Goal: Task Accomplishment & Management: Manage account settings

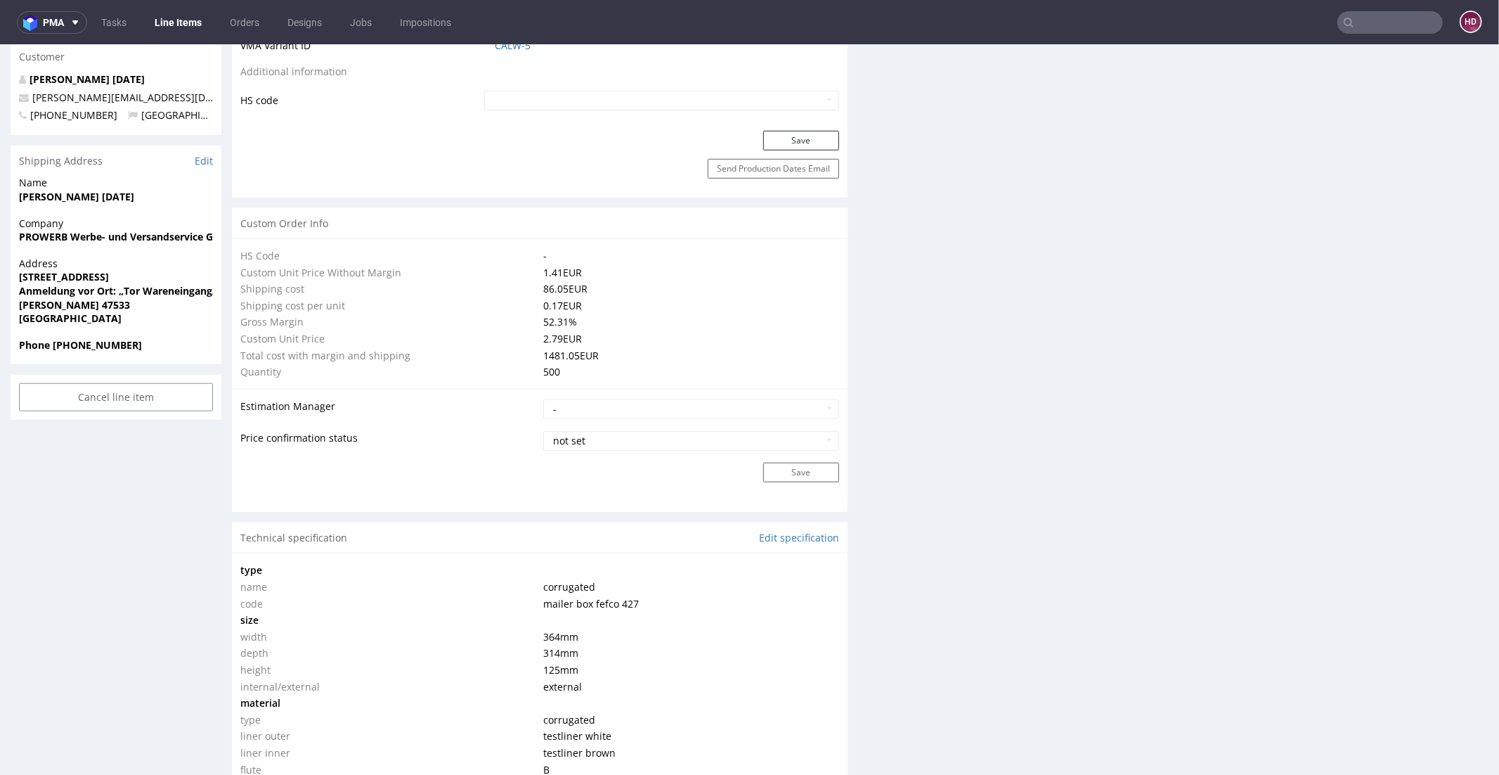
drag, startPoint x: 656, startPoint y: 595, endPoint x: 613, endPoint y: 679, distance: 94.9
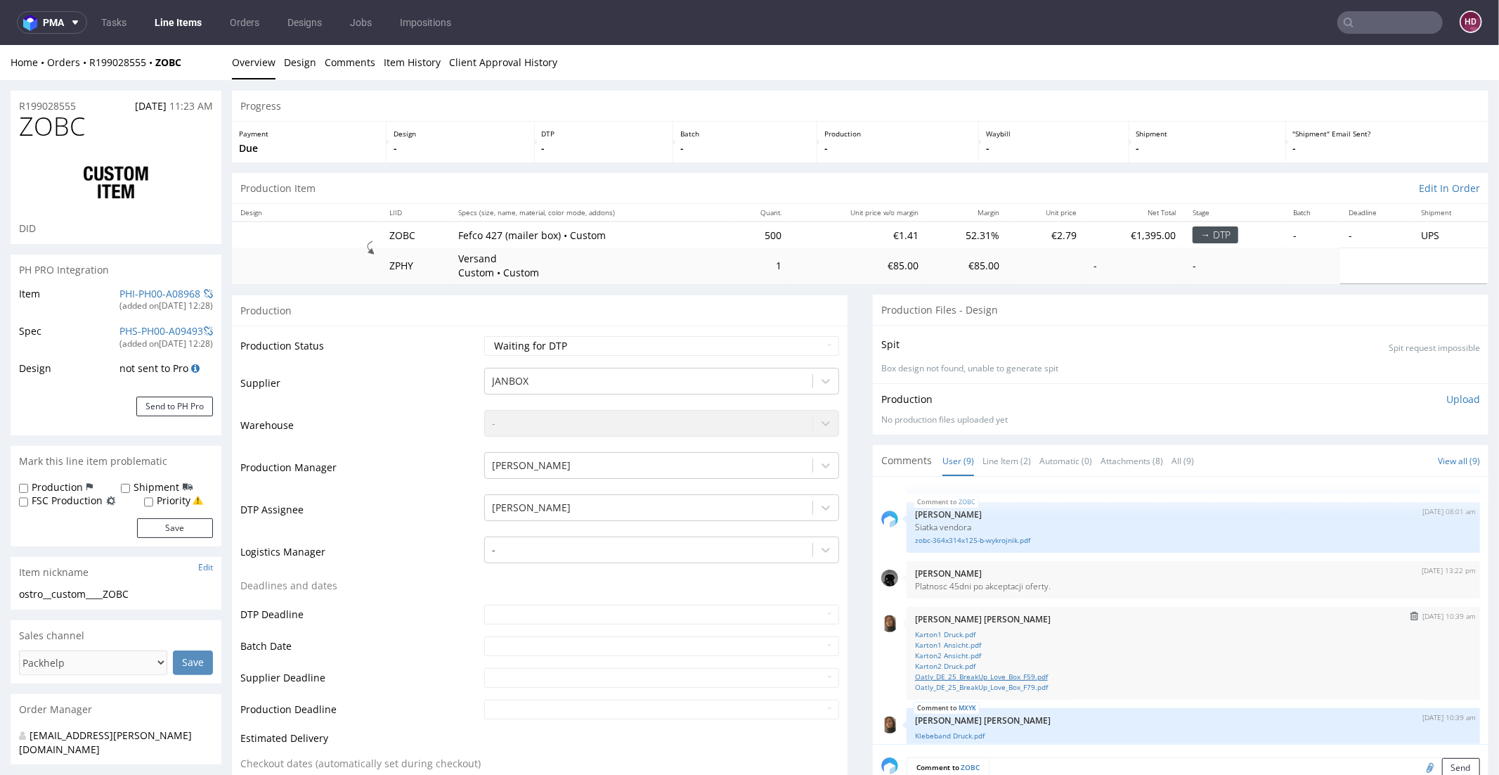
scroll to position [8, 0]
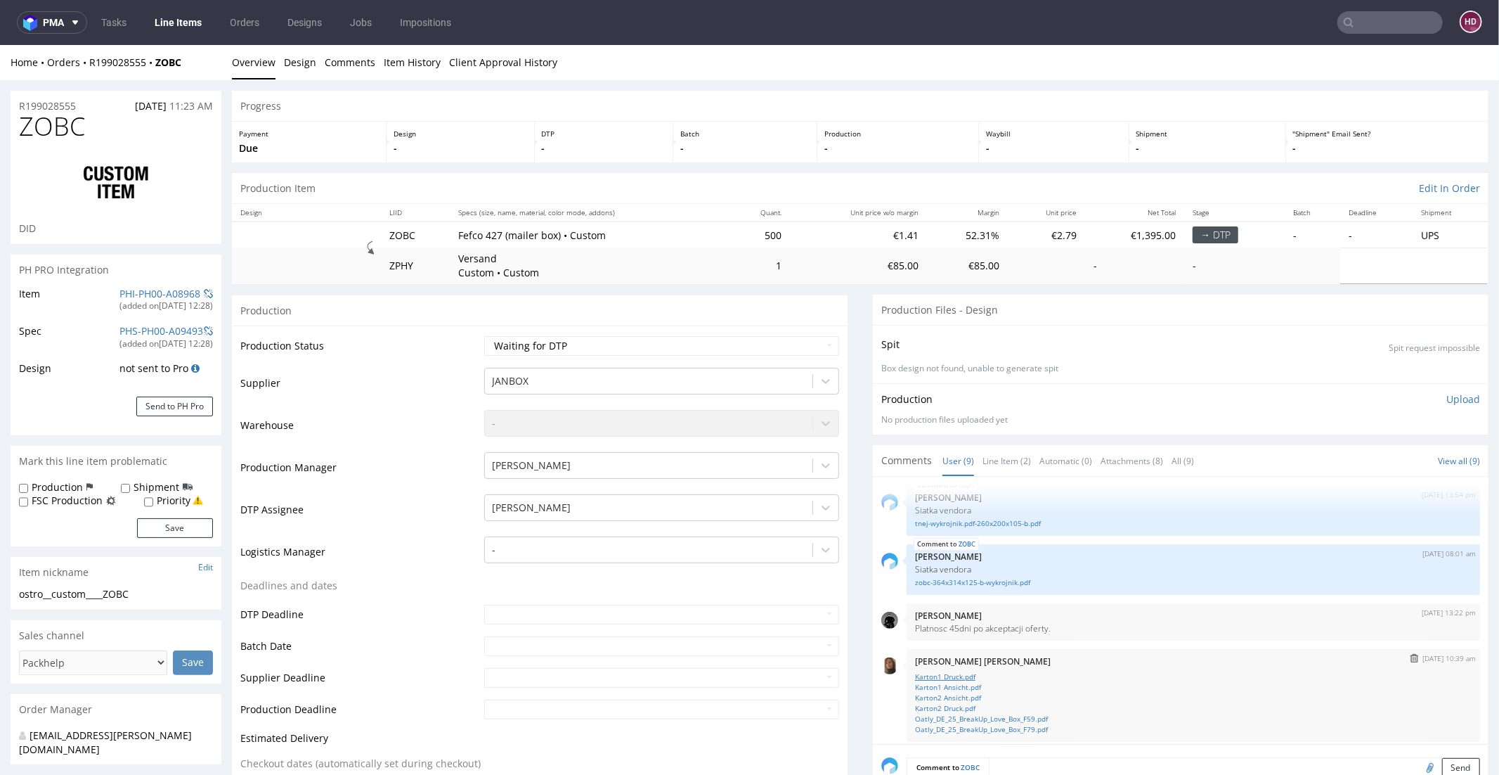
click at [952, 673] on link "Karton1 Druck.pdf" at bounding box center [1193, 675] width 557 height 11
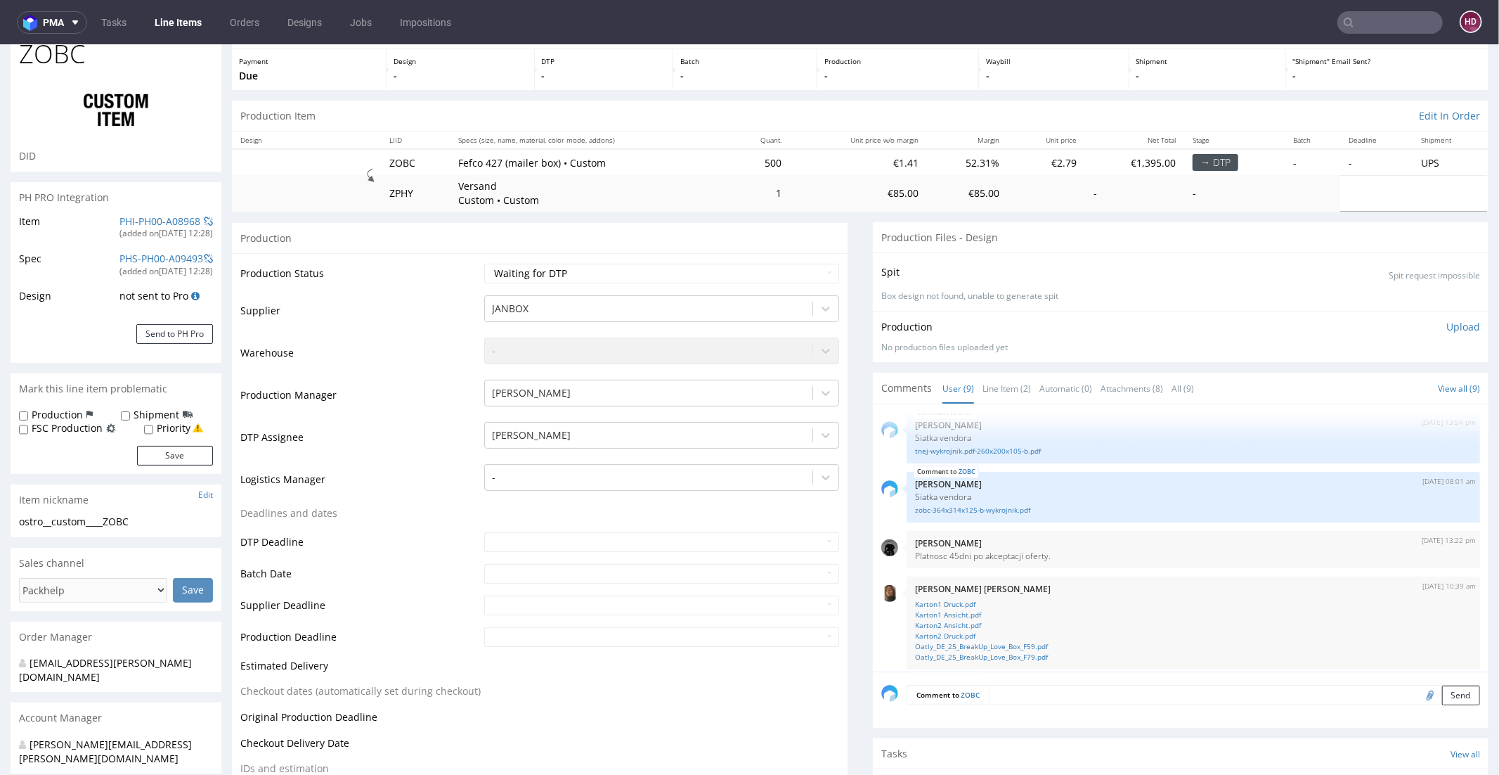
scroll to position [72, 0]
click at [523, 278] on select "Waiting for Artwork Waiting for Diecut Waiting for Mockup Waiting for DTP Waiti…" at bounding box center [661, 274] width 355 height 20
select select "dtp_in_process"
click at [484, 264] on select "Waiting for Artwork Waiting for Diecut Waiting for Mockup Waiting for DTP Waiti…" at bounding box center [661, 274] width 355 height 20
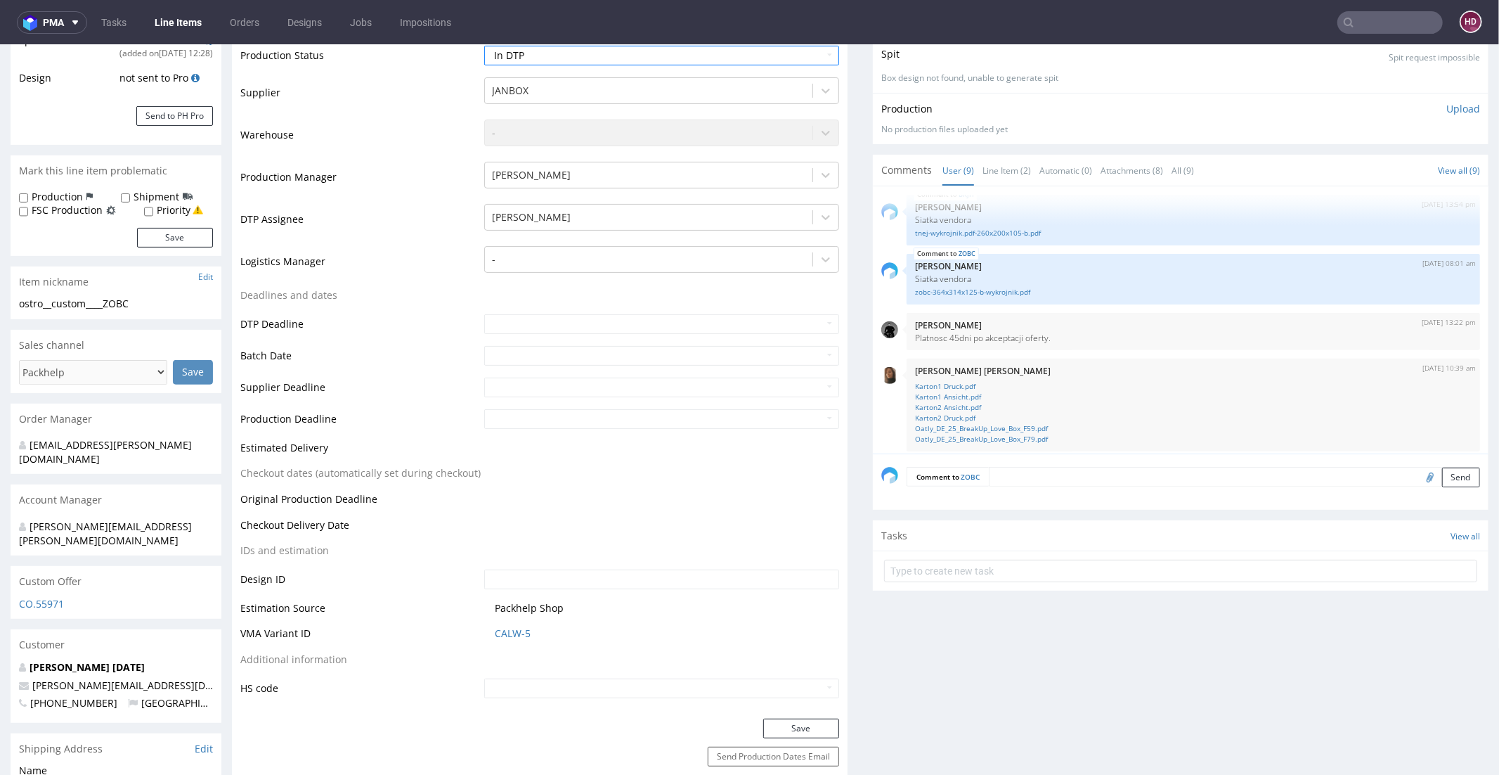
scroll to position [411, 0]
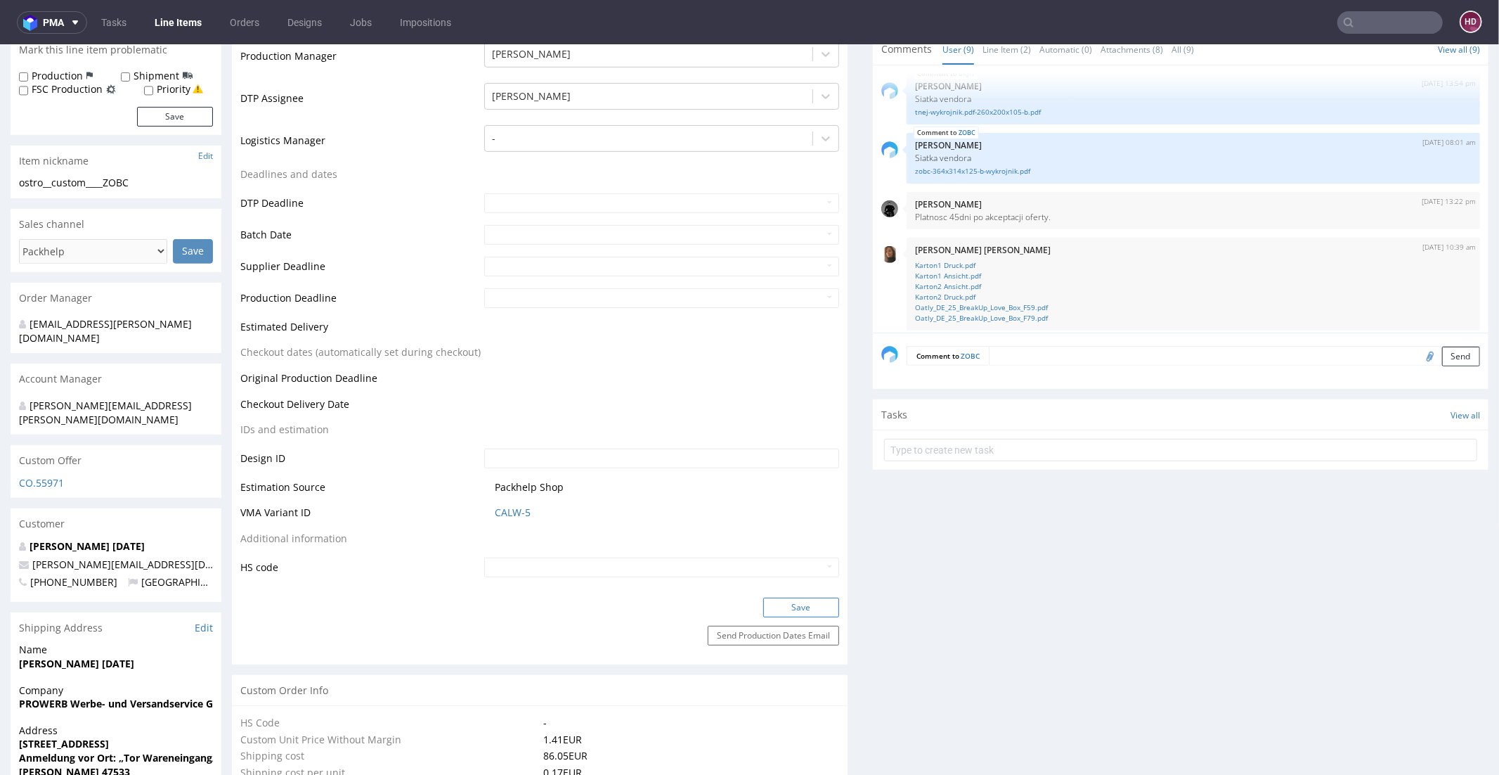
click at [770, 607] on button "Save" at bounding box center [801, 607] width 76 height 20
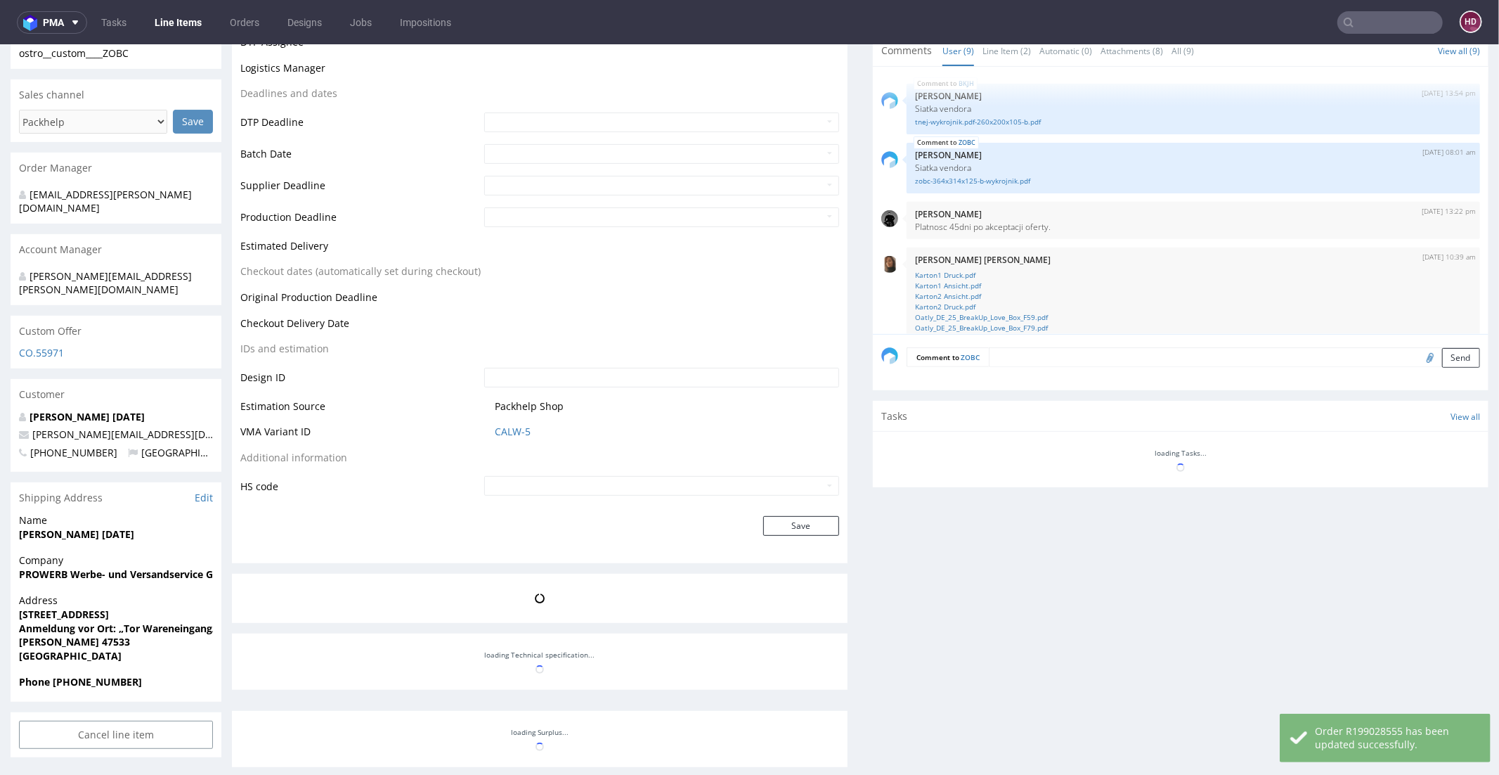
scroll to position [257, 0]
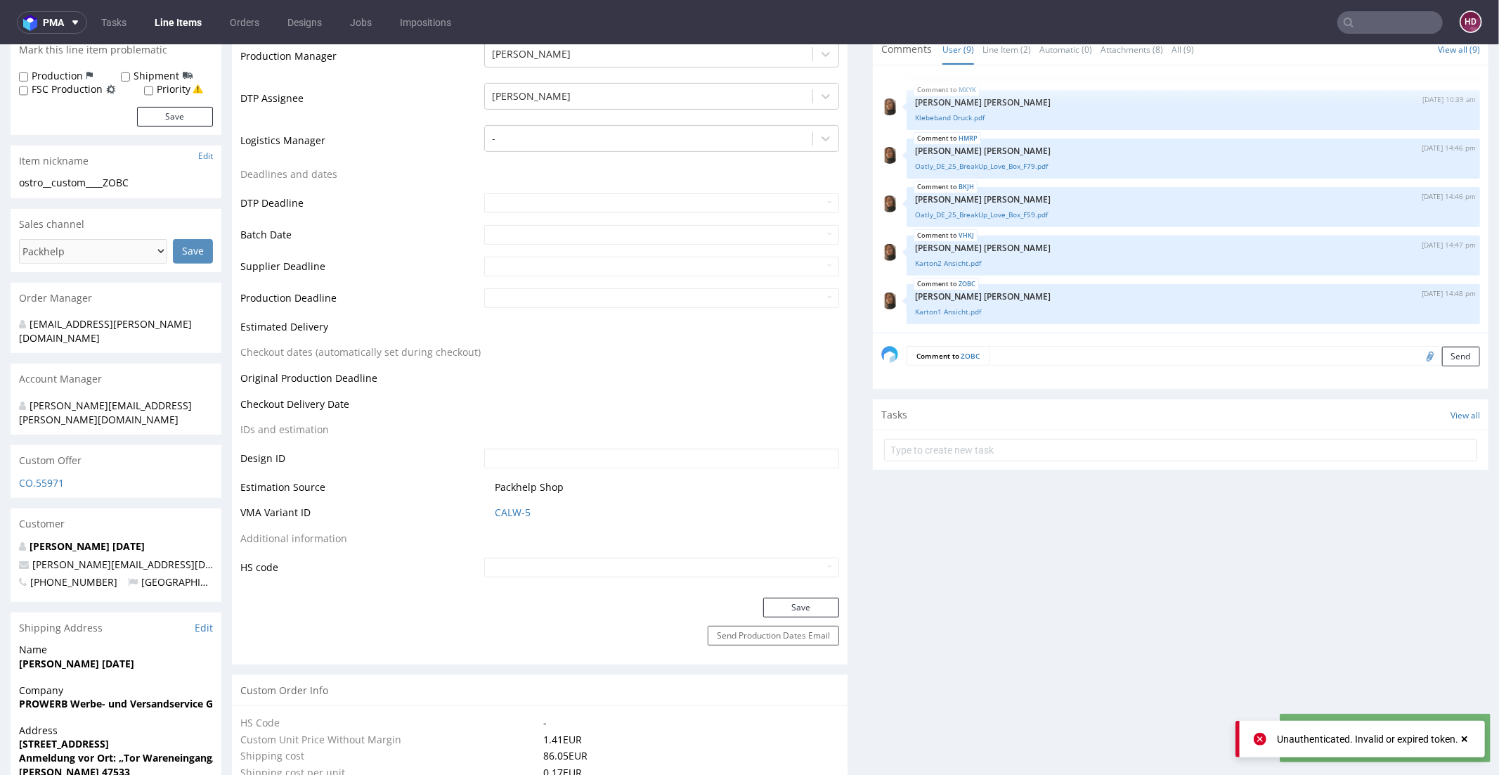
click at [202, 318] on div "[EMAIL_ADDRESS][PERSON_NAME][DOMAIN_NAME]" at bounding box center [116, 332] width 211 height 40
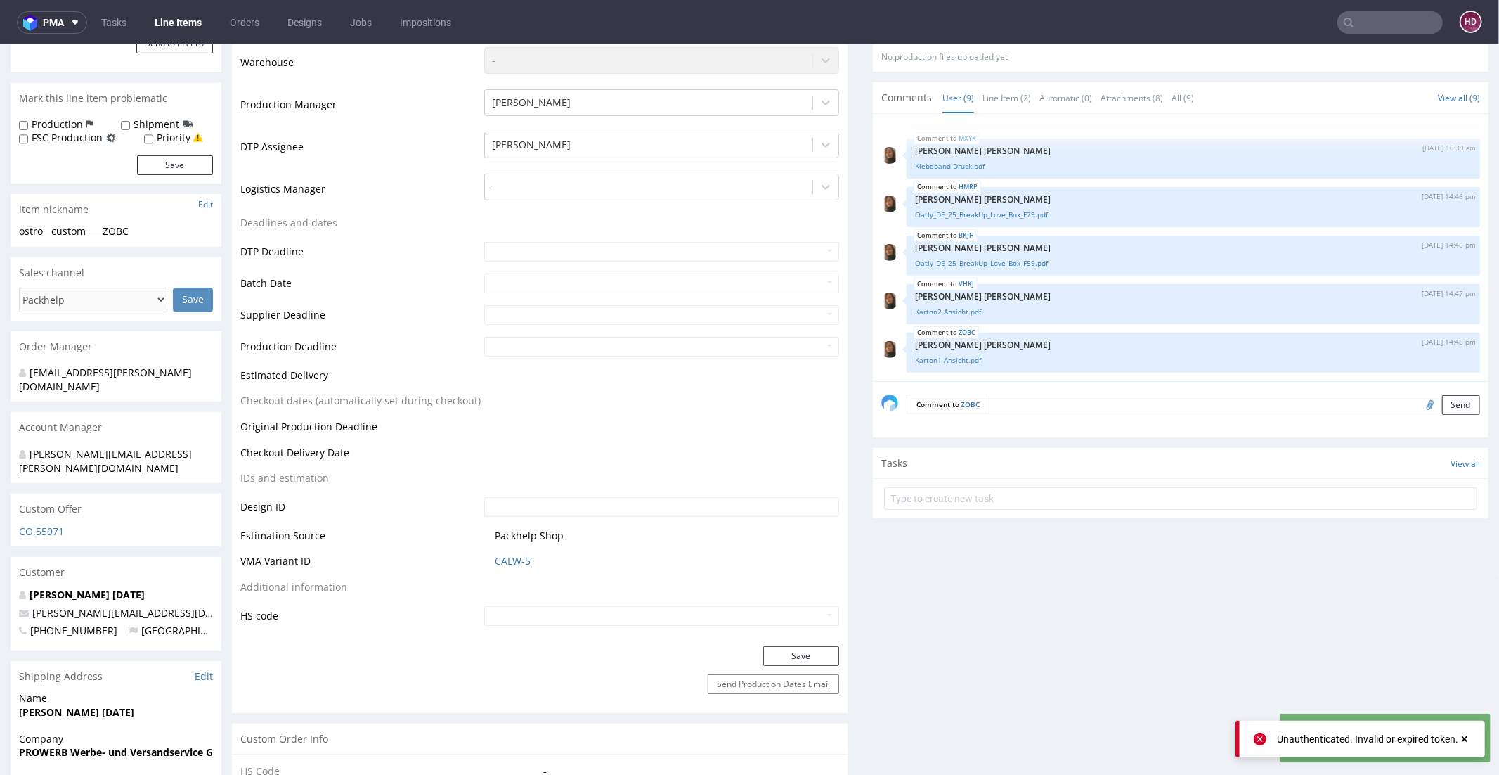
scroll to position [0, 0]
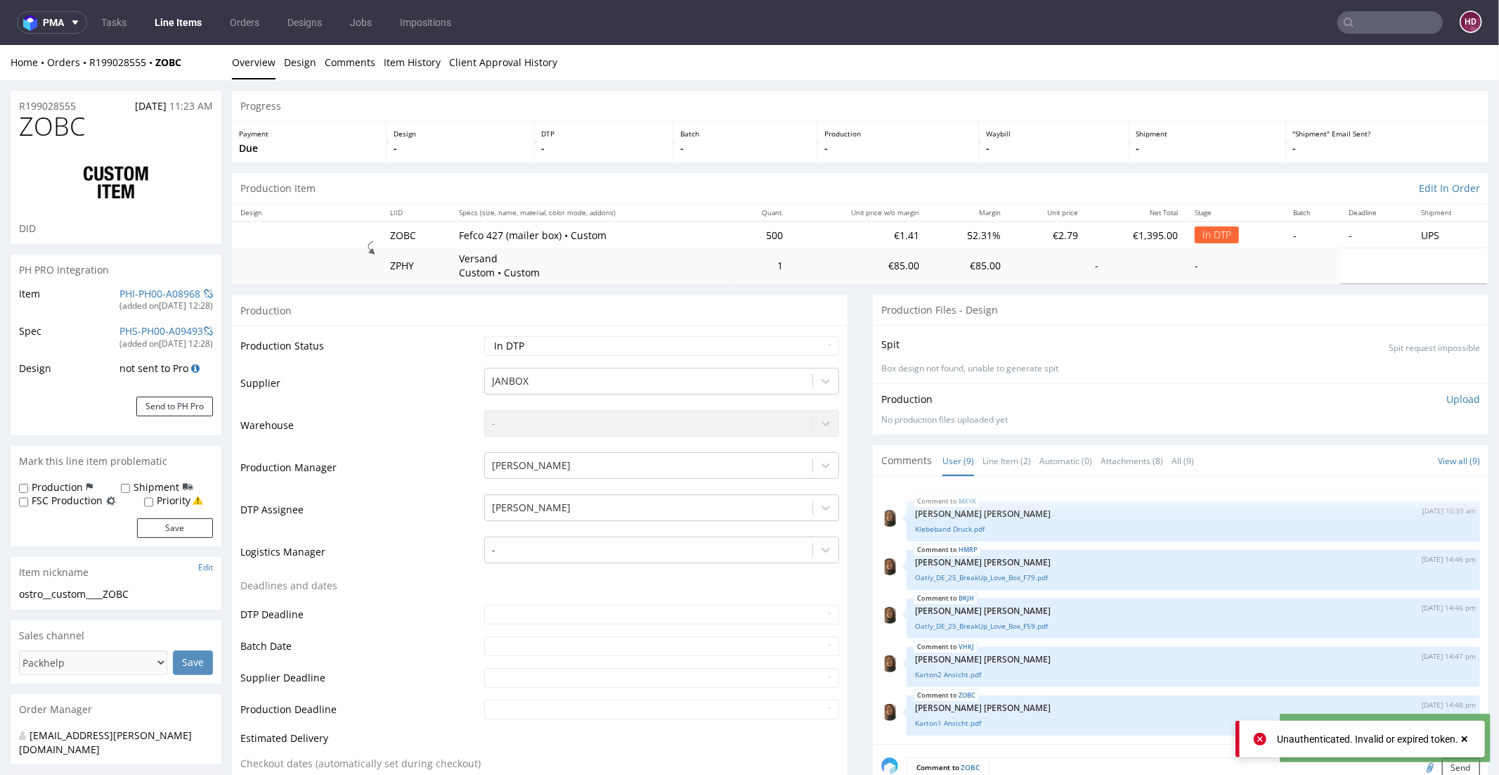
click at [157, 591] on div "ostro__custom____ZOBC" at bounding box center [116, 593] width 194 height 14
drag, startPoint x: 130, startPoint y: 595, endPoint x: 5, endPoint y: 587, distance: 125.3
copy section "ostro__custom____ZOBC"
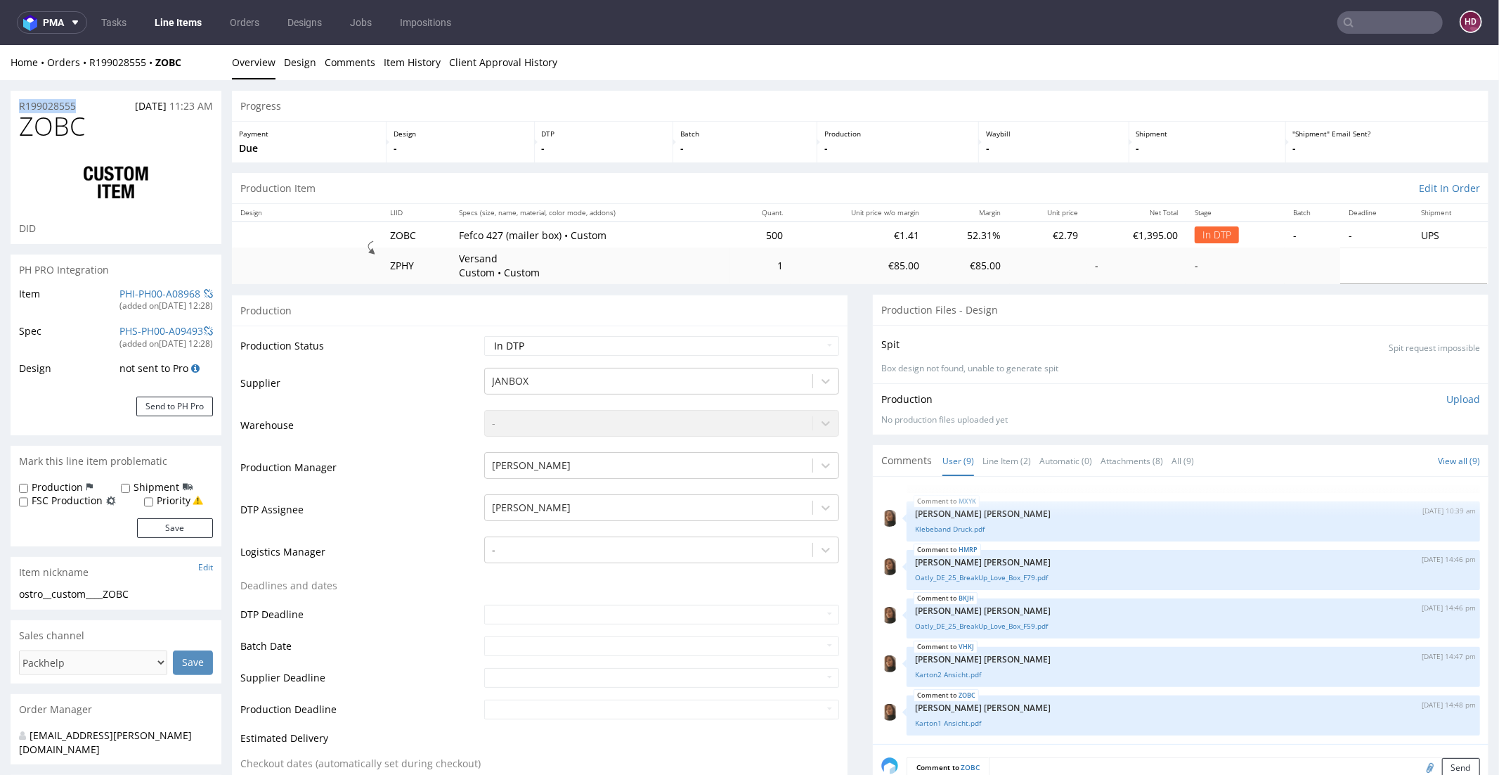
drag, startPoint x: 89, startPoint y: 107, endPoint x: 0, endPoint y: 104, distance: 89.3
copy p "R199028555"
click at [1446, 397] on p "Upload" at bounding box center [1463, 398] width 34 height 14
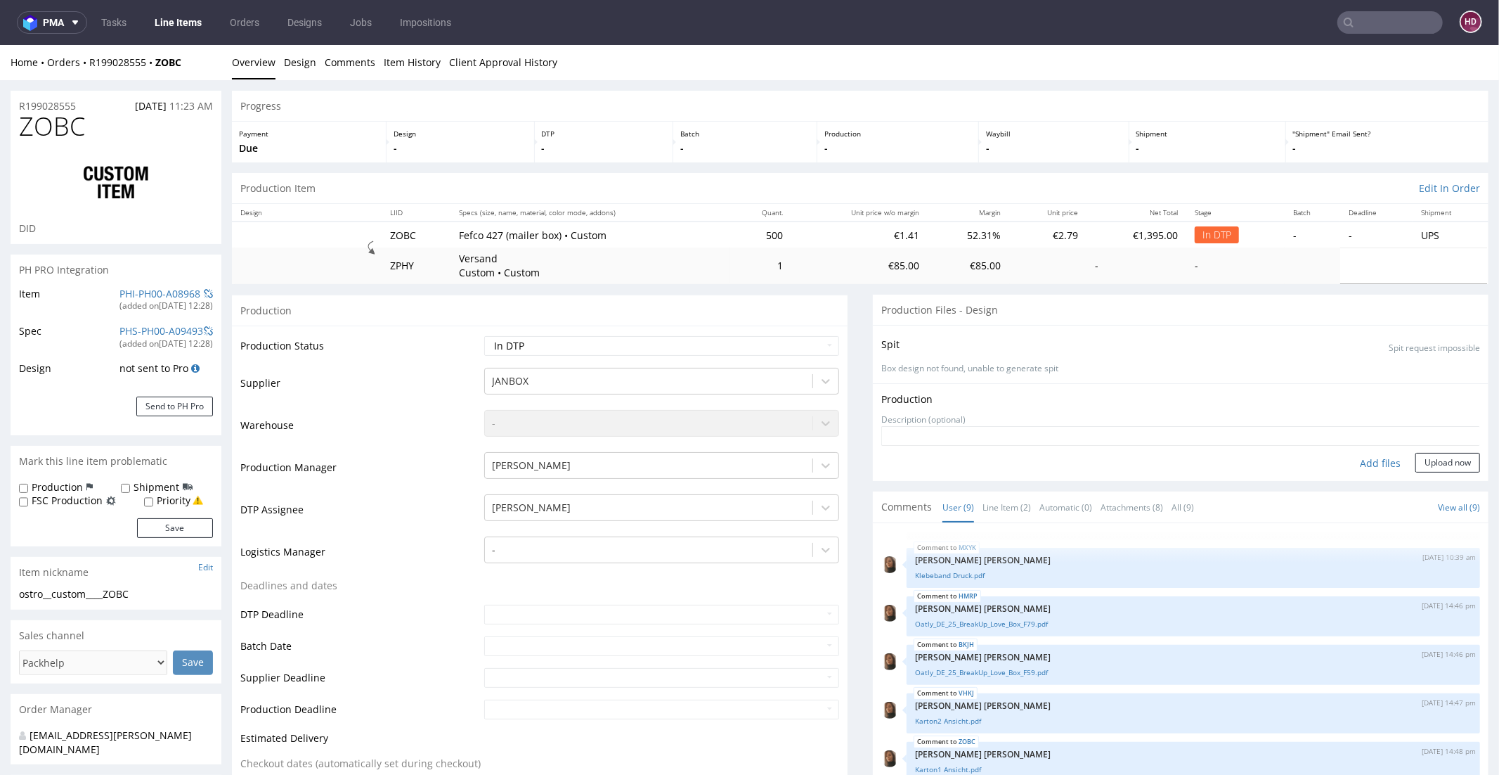
click at [1363, 464] on div "Add files" at bounding box center [1380, 462] width 70 height 21
type input "C:\fakepath\ ostro__custom____ZOBC__d00__oR199028555.pdf"
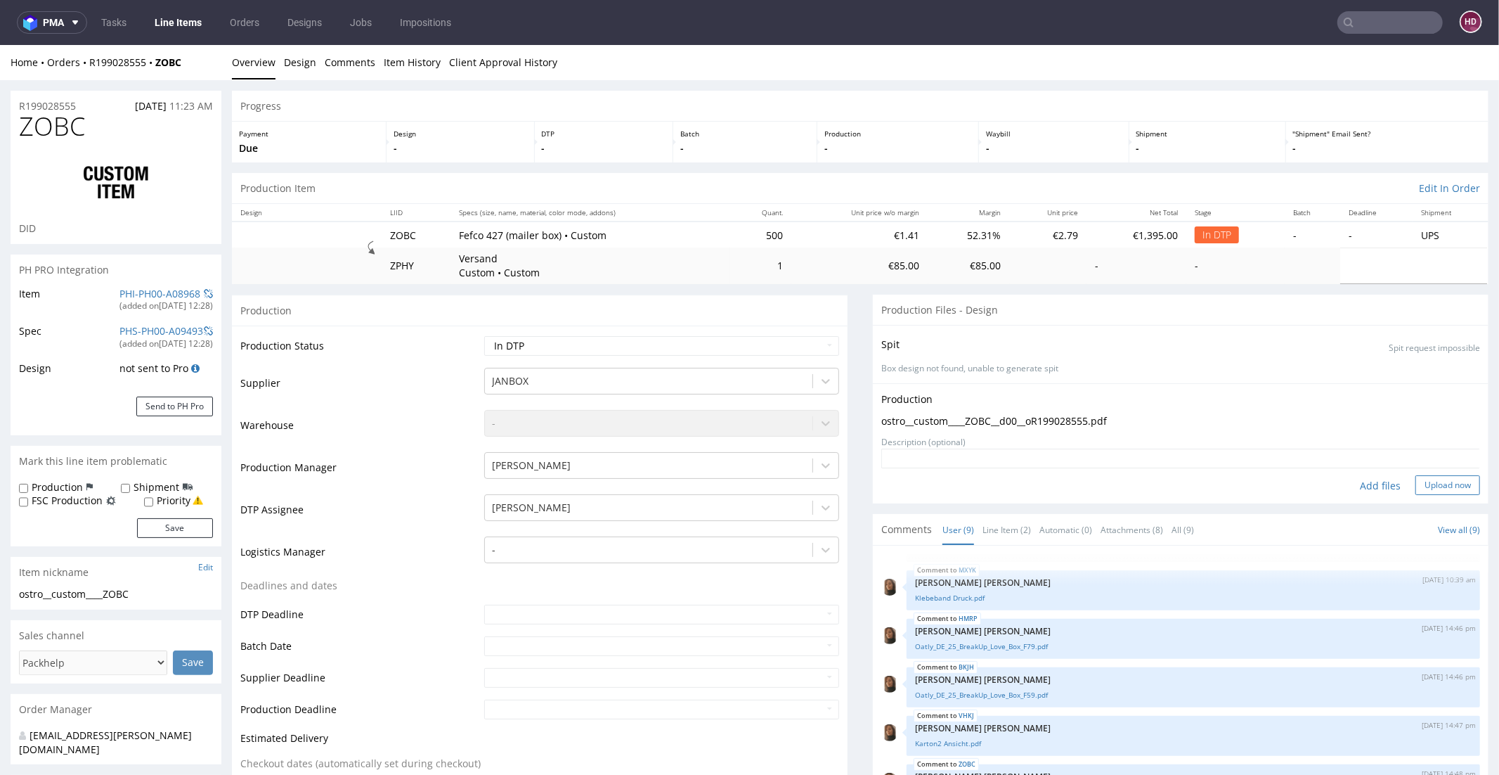
click at [1417, 479] on button "Upload now" at bounding box center [1447, 484] width 65 height 20
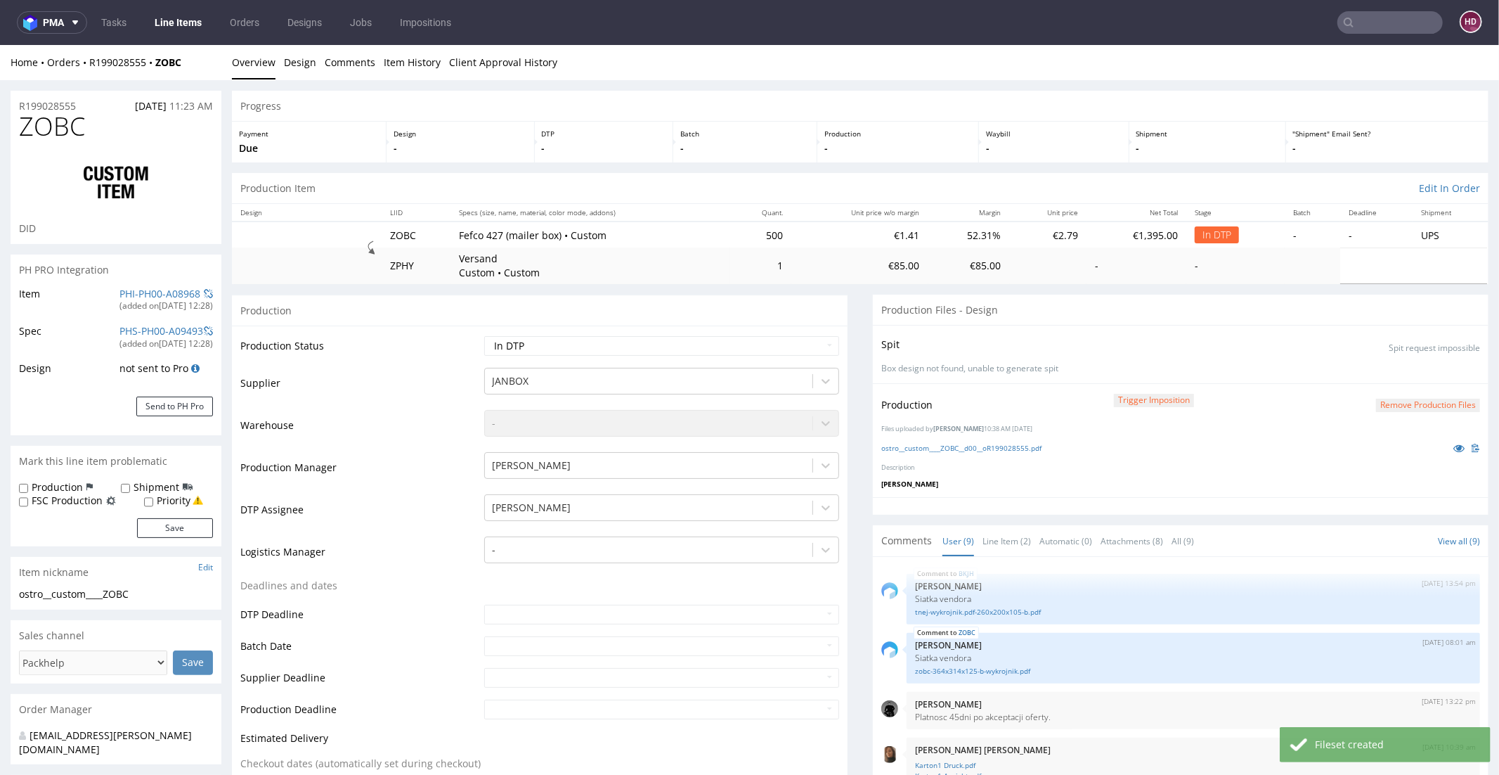
scroll to position [257, 0]
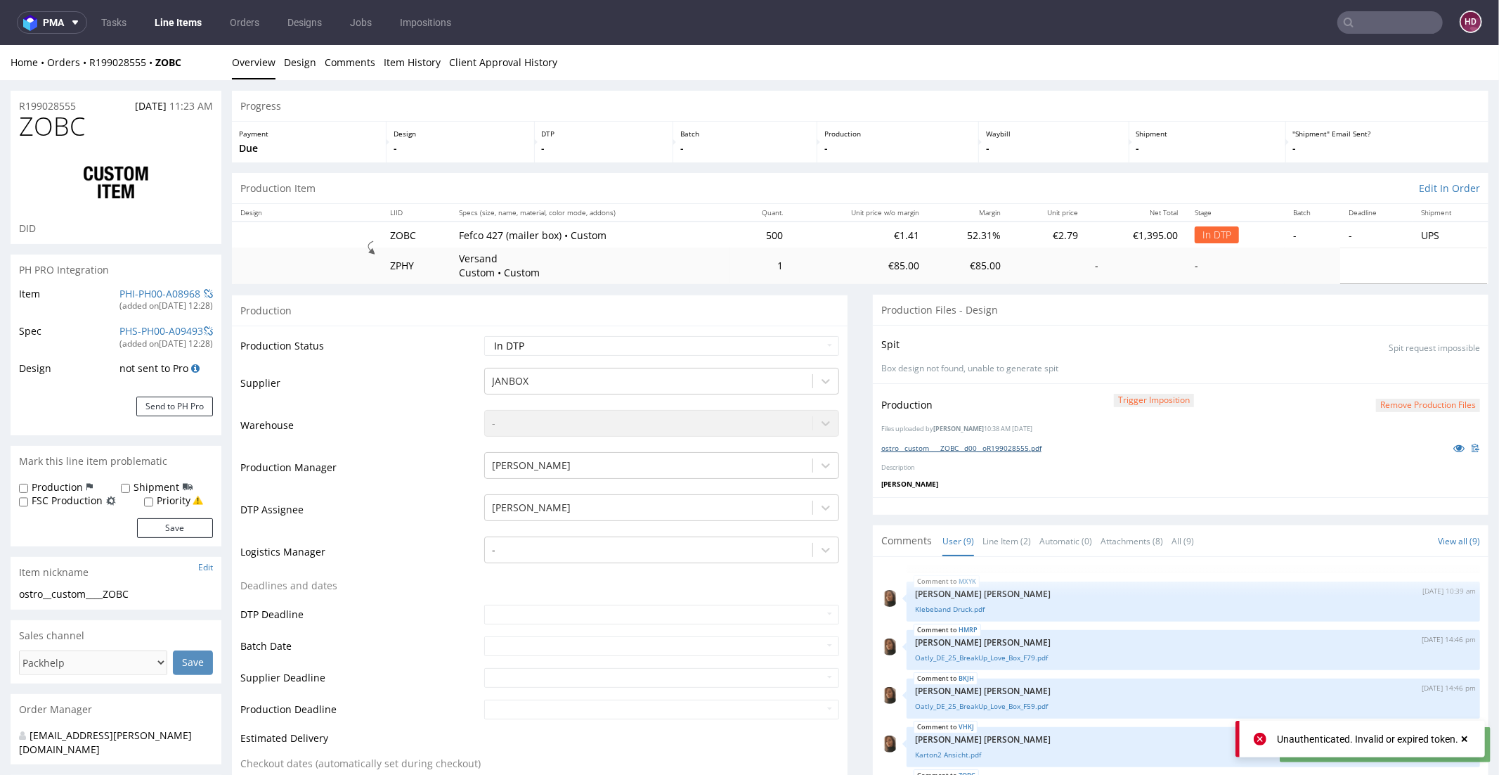
click at [1034, 446] on link "ostro__custom____ZOBC__d00__oR199028555.pdf" at bounding box center [961, 447] width 160 height 10
click at [627, 349] on select "Waiting for Artwork Waiting for Diecut Waiting for Mockup Waiting for DTP Waiti…" at bounding box center [661, 345] width 355 height 20
click at [484, 335] on select "Waiting for Artwork Waiting for Diecut Waiting for Mockup Waiting for DTP Waiti…" at bounding box center [661, 345] width 355 height 20
click at [627, 349] on select "Waiting for Artwork Waiting for Diecut Waiting for Mockup Waiting for DTP Waiti…" at bounding box center [661, 345] width 355 height 20
select select "dtp_ca_needed"
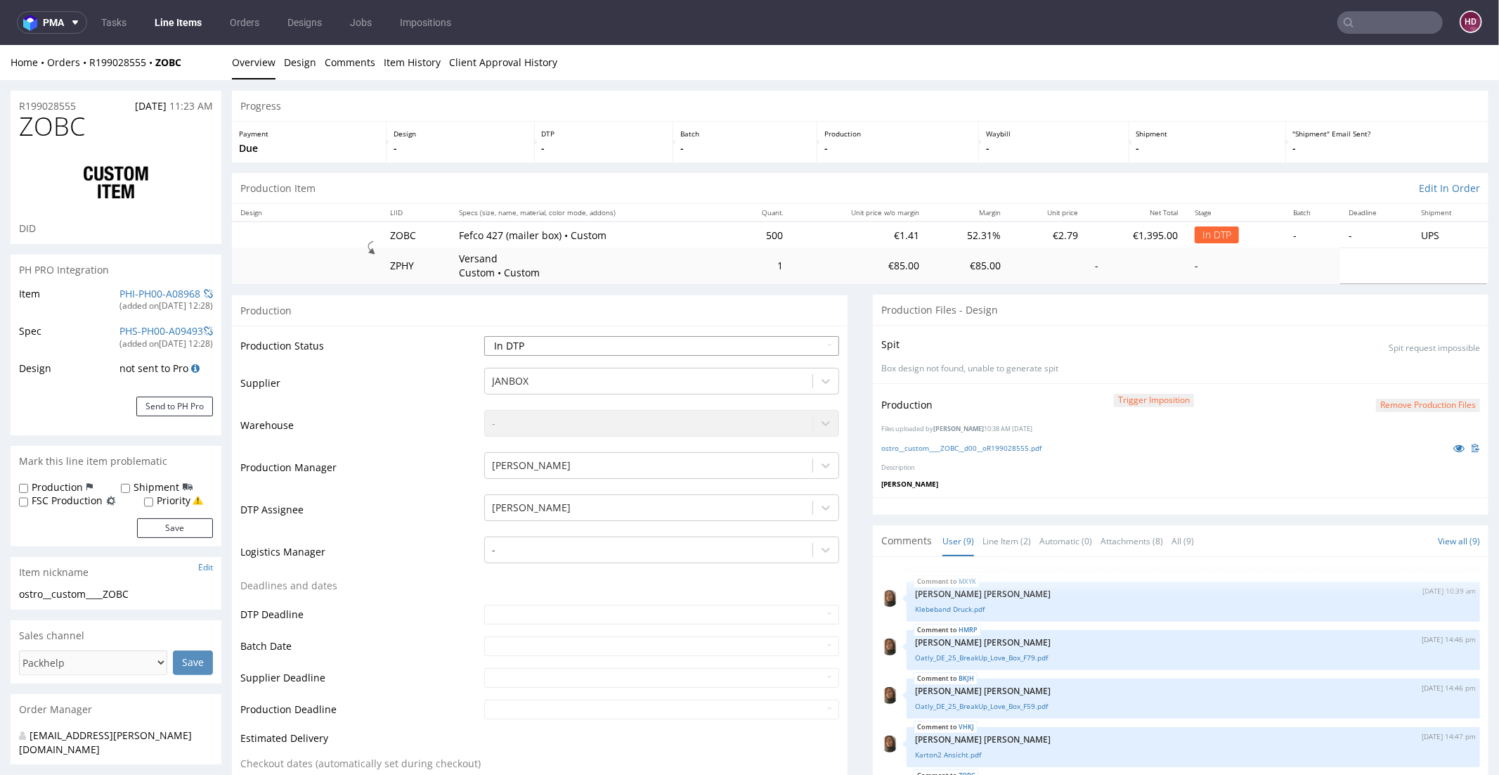
click at [484, 335] on select "Waiting for Artwork Waiting for Diecut Waiting for Mockup Waiting for DTP Waiti…" at bounding box center [661, 345] width 355 height 20
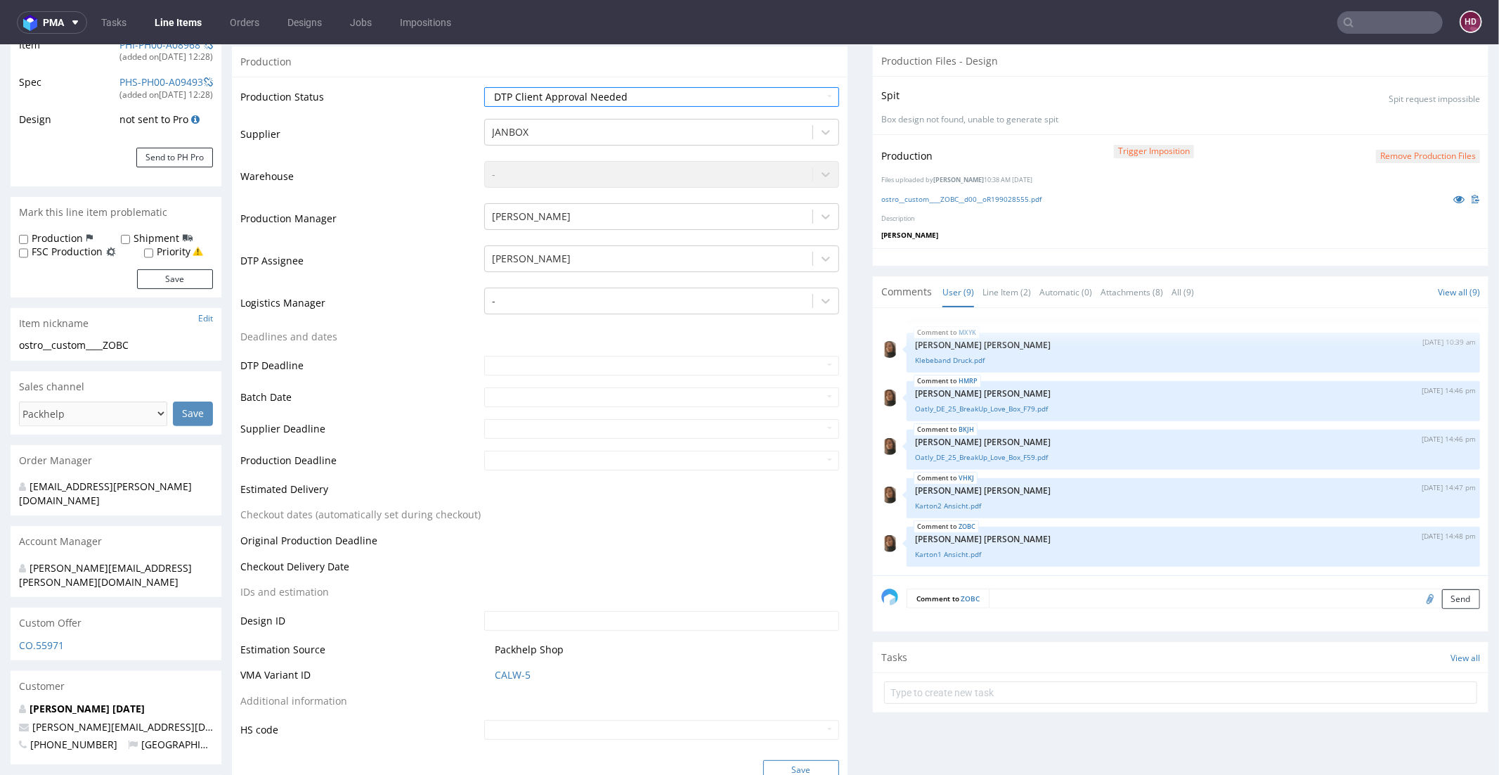
click at [786, 761] on button "Save" at bounding box center [801, 769] width 76 height 20
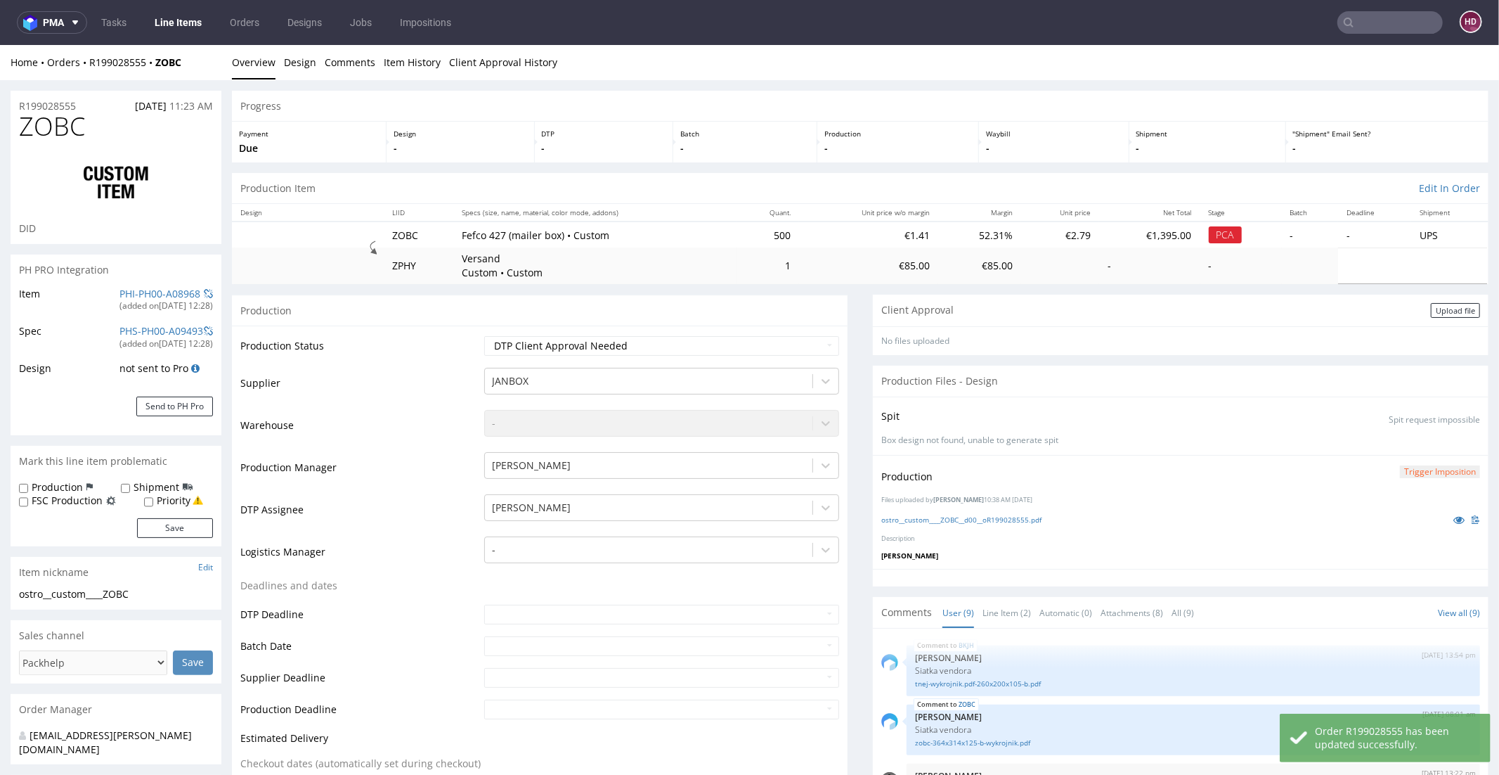
scroll to position [257, 0]
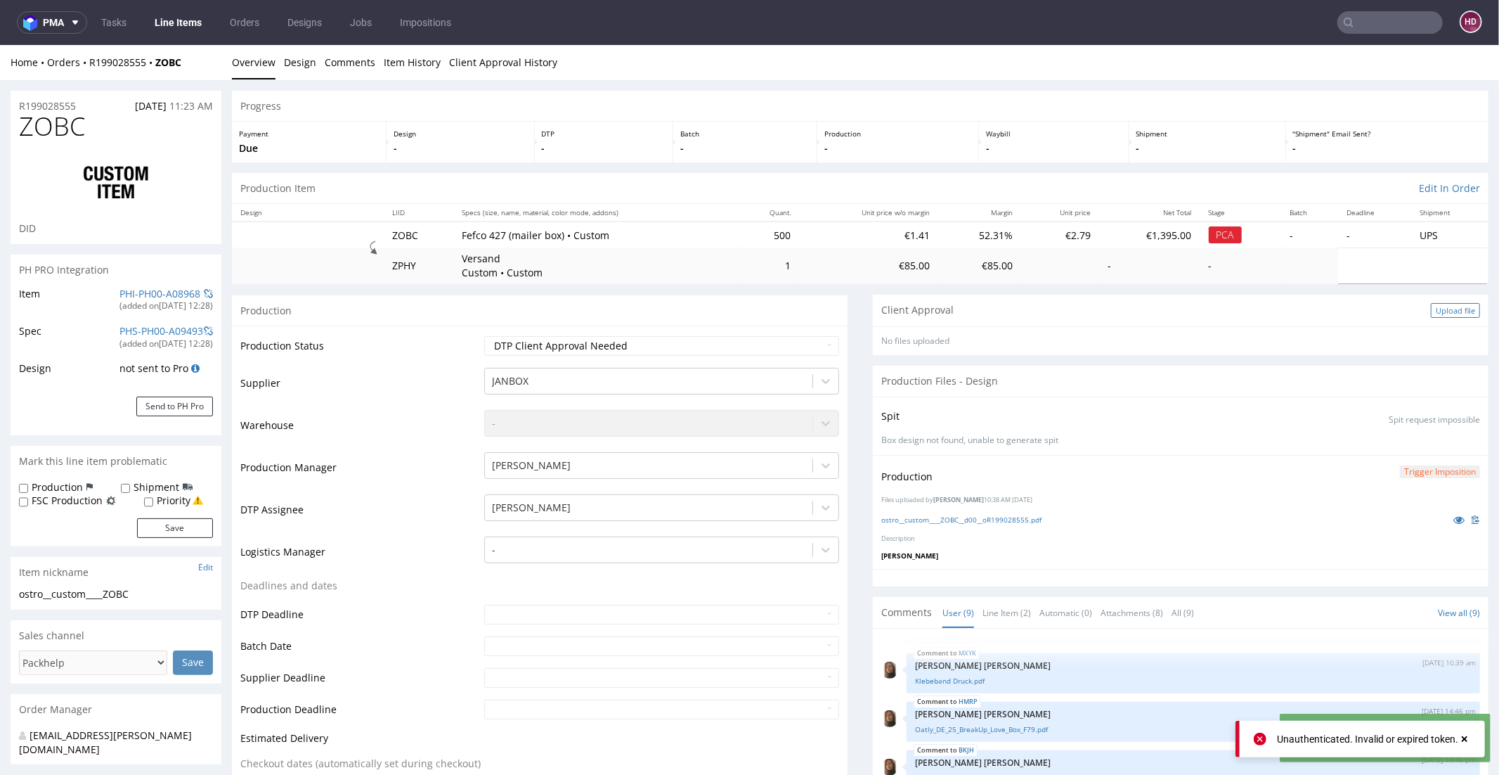
click at [1431, 309] on div "Upload file" at bounding box center [1455, 309] width 49 height 15
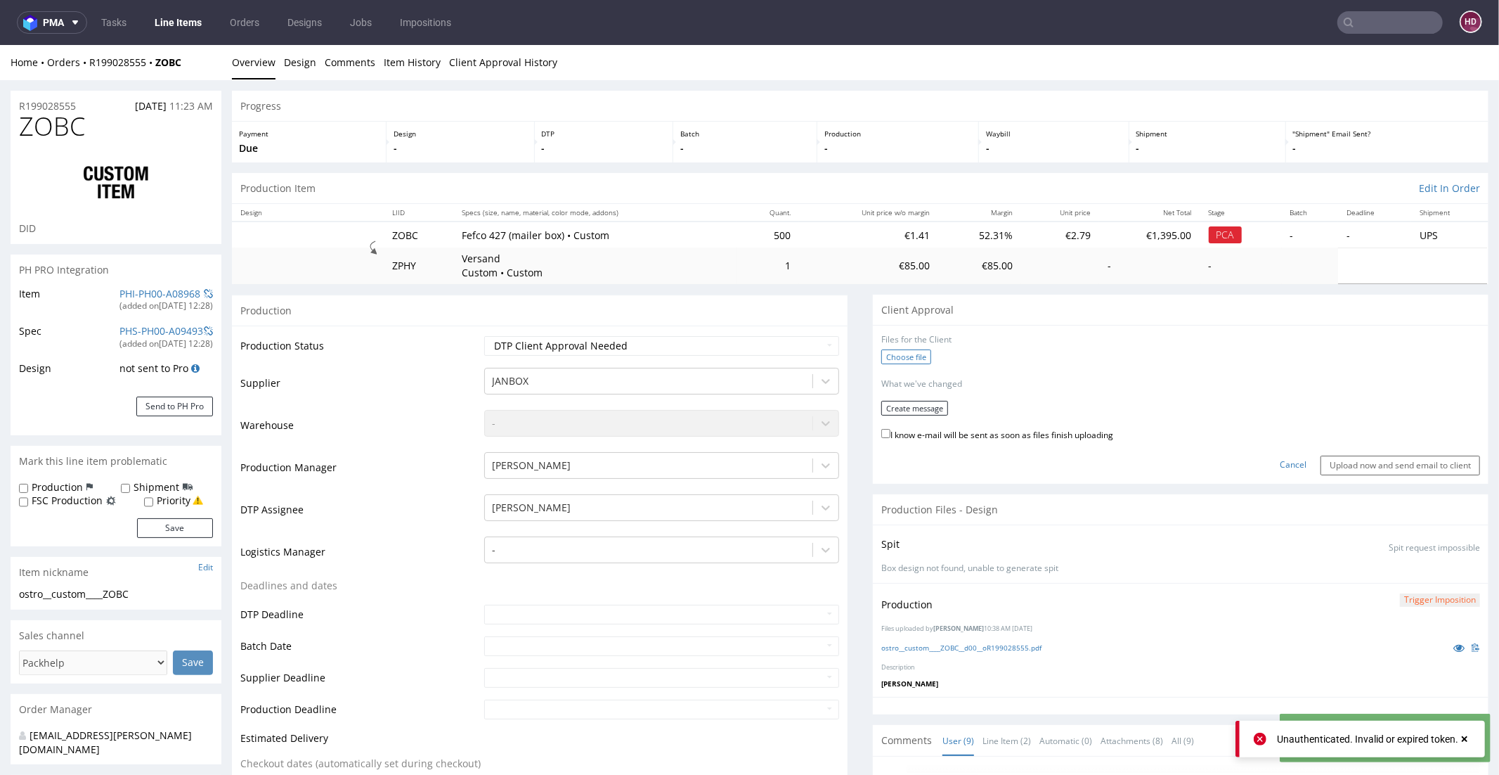
click at [914, 361] on label "Choose file" at bounding box center [906, 356] width 50 height 15
click at [0, 44] on input "Choose file" at bounding box center [0, 44] width 0 height 0
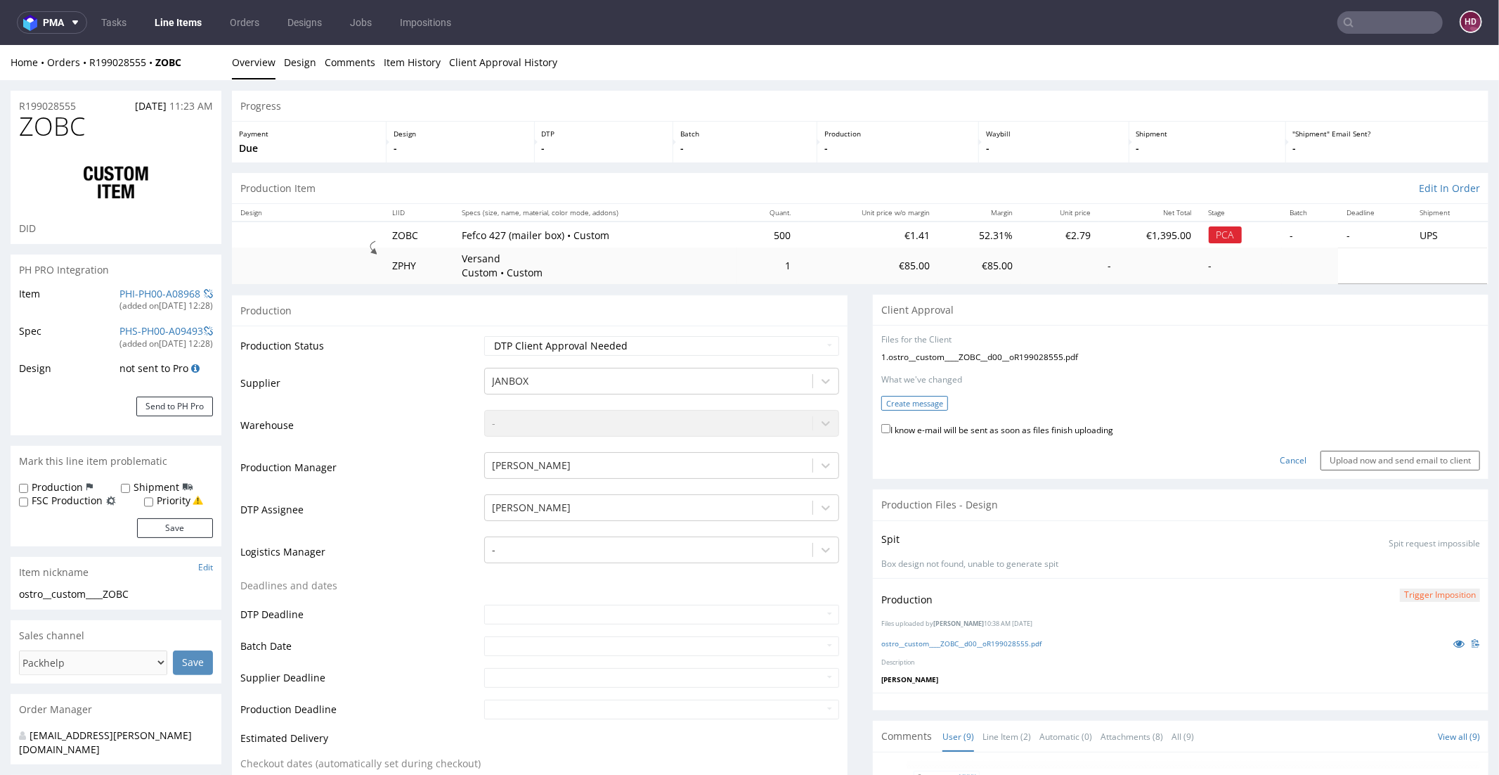
click at [896, 396] on button "Create message" at bounding box center [914, 402] width 67 height 15
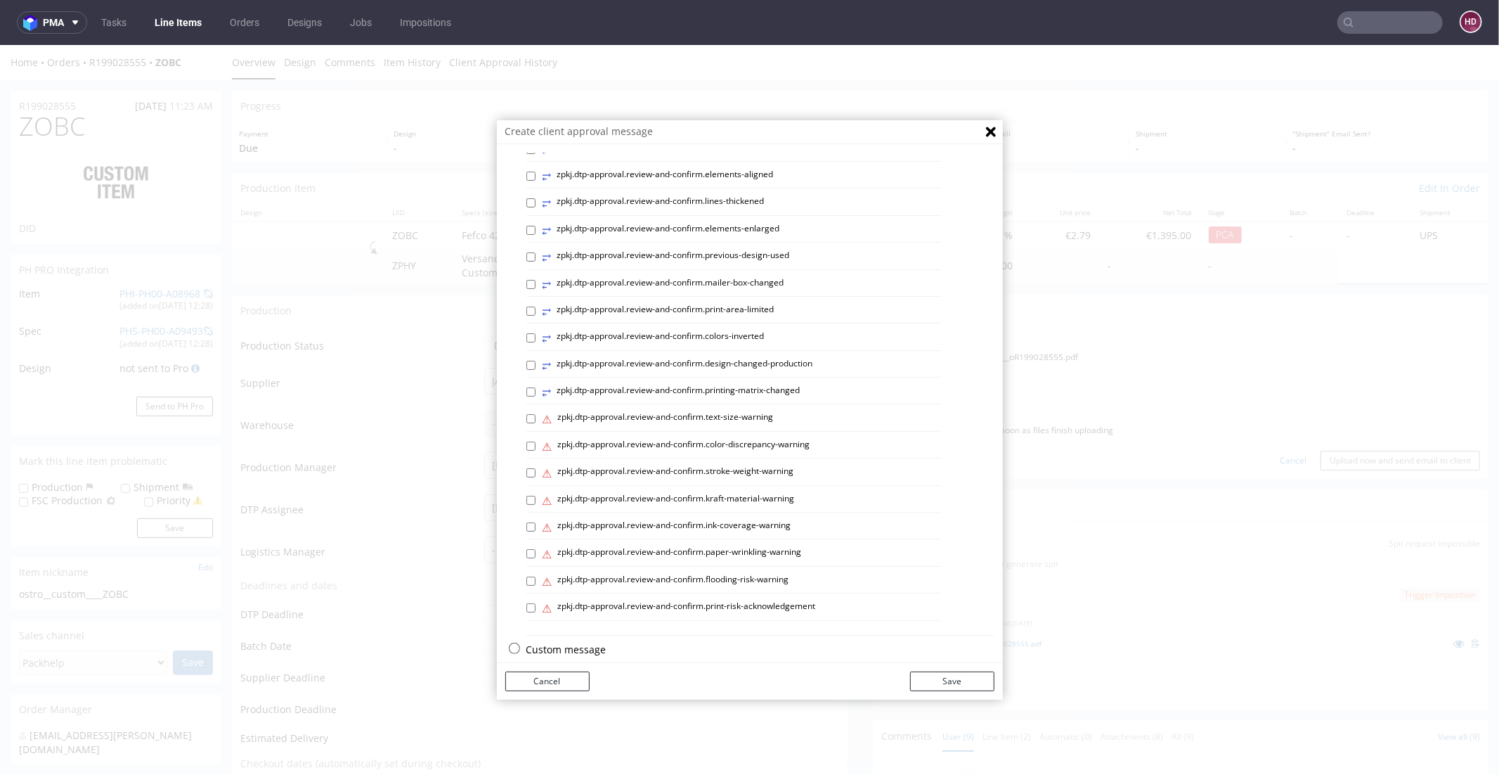
scroll to position [472, 0]
click at [543, 641] on p "Custom message" at bounding box center [760, 648] width 468 height 14
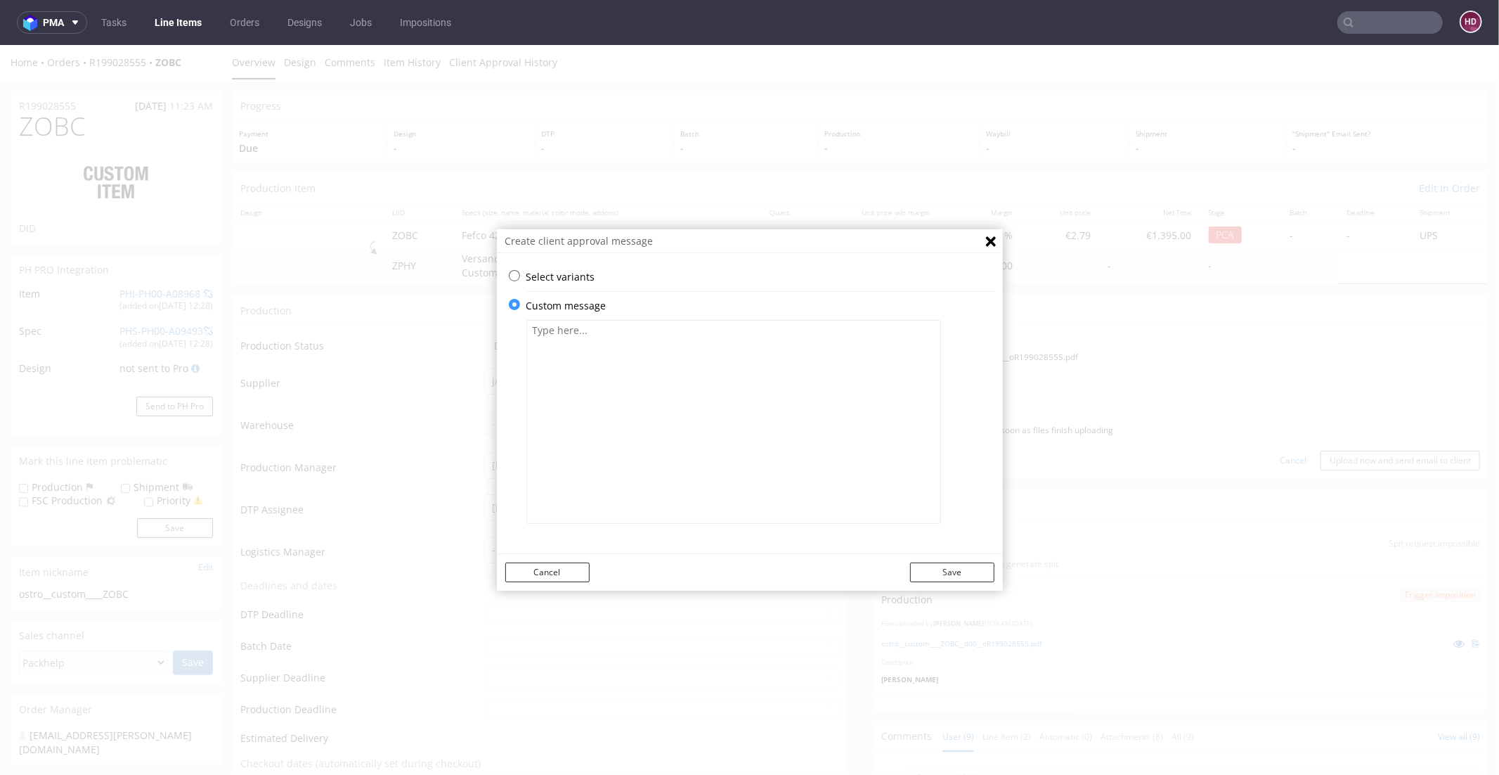
click at [570, 420] on textarea at bounding box center [733, 421] width 415 height 204
paste textarea "We adapted the design to fit the production template. We chose Pantone 185 C, b…"
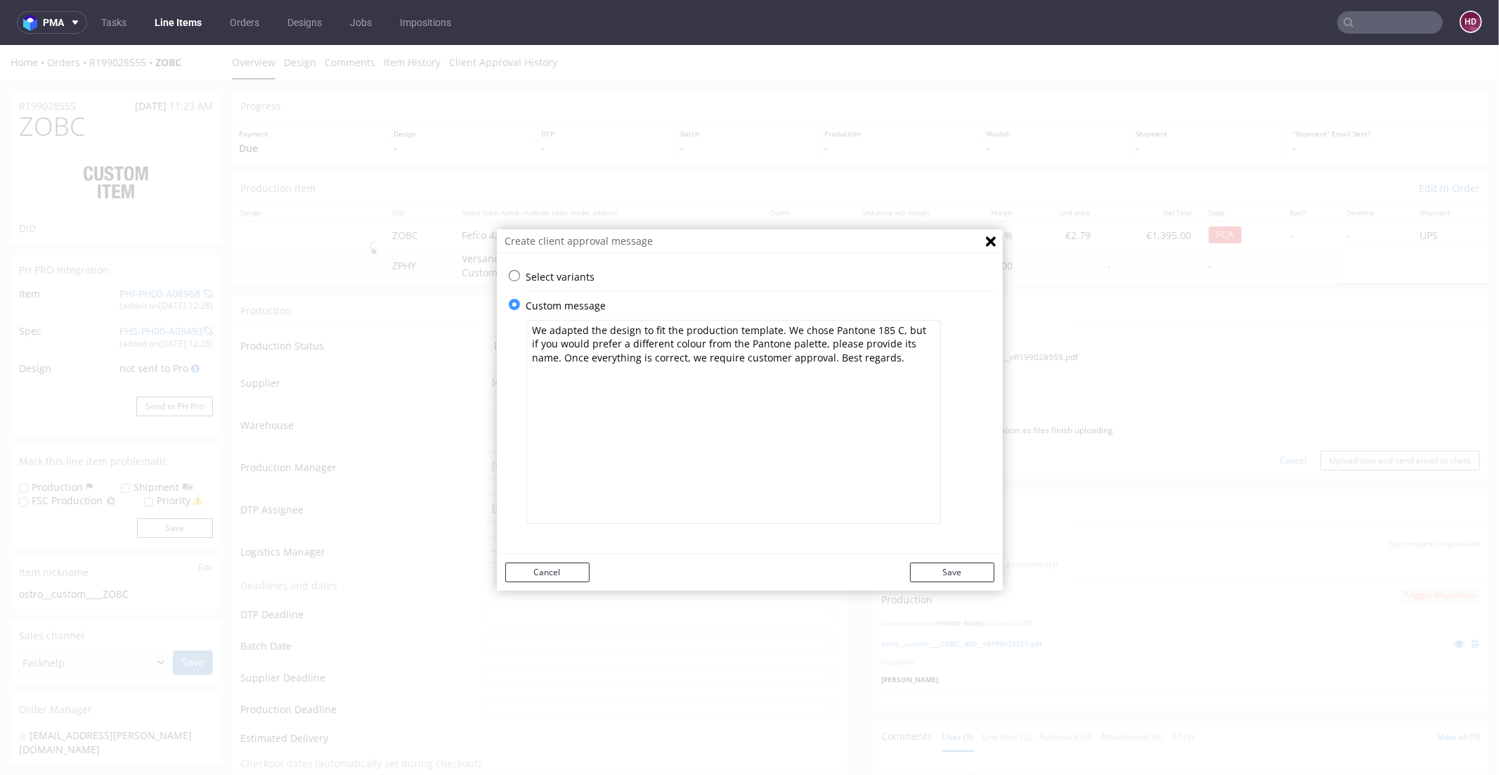
drag, startPoint x: 885, startPoint y: 344, endPoint x: 927, endPoint y: 337, distance: 42.6
click at [927, 337] on textarea "We adapted the design to fit the production template. We chose Pantone 185 C, b…" at bounding box center [733, 421] width 415 height 204
drag, startPoint x: 825, startPoint y: 375, endPoint x: 500, endPoint y: 321, distance: 329.9
click at [500, 321] on div "Select variants ⥂ zpkj.dtp-approval.review-and-confirm.margin-added ⥂ zpkj.dtp-…" at bounding box center [750, 402] width 506 height 267
paste textarea ", but if you would prefer a different colour from the Pantone palette, please p…"
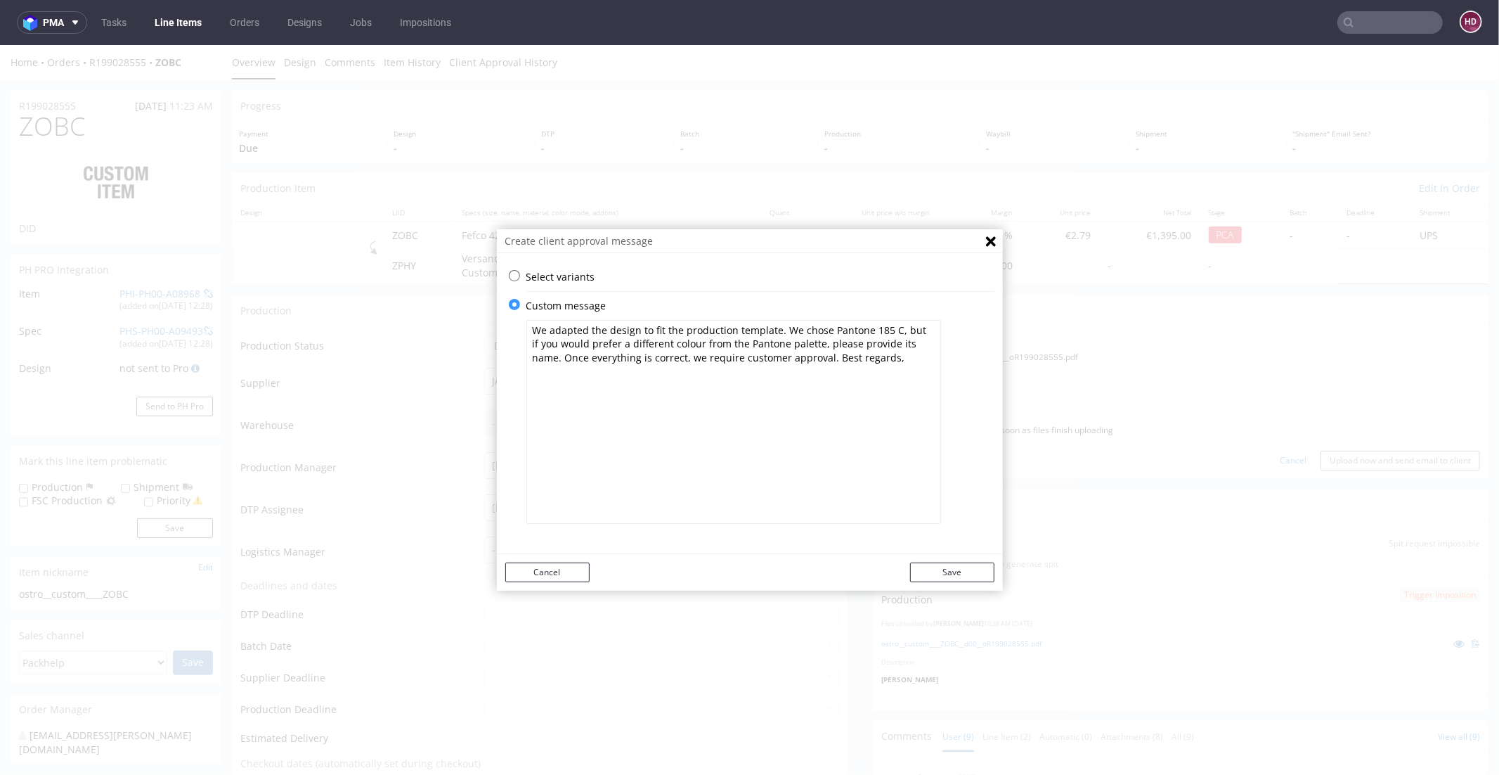
click at [526, 342] on textarea "We adapted the design to fit the production template. We chose Pantone 185 C, b…" at bounding box center [733, 421] width 415 height 204
click at [879, 352] on textarea "We adapted the design to fit the production template. We chose Pantone 185 C, b…" at bounding box center [733, 421] width 415 height 204
click at [526, 342] on textarea "We adapted the design to fit the production template. We chose Pantone 185 C, b…" at bounding box center [733, 421] width 415 height 204
drag, startPoint x: 918, startPoint y: 328, endPoint x: 884, endPoint y: 327, distance: 33.7
click at [884, 327] on textarea "We adapted the design to fit the production template. We chose Pantone 185 C, b…" at bounding box center [733, 421] width 415 height 204
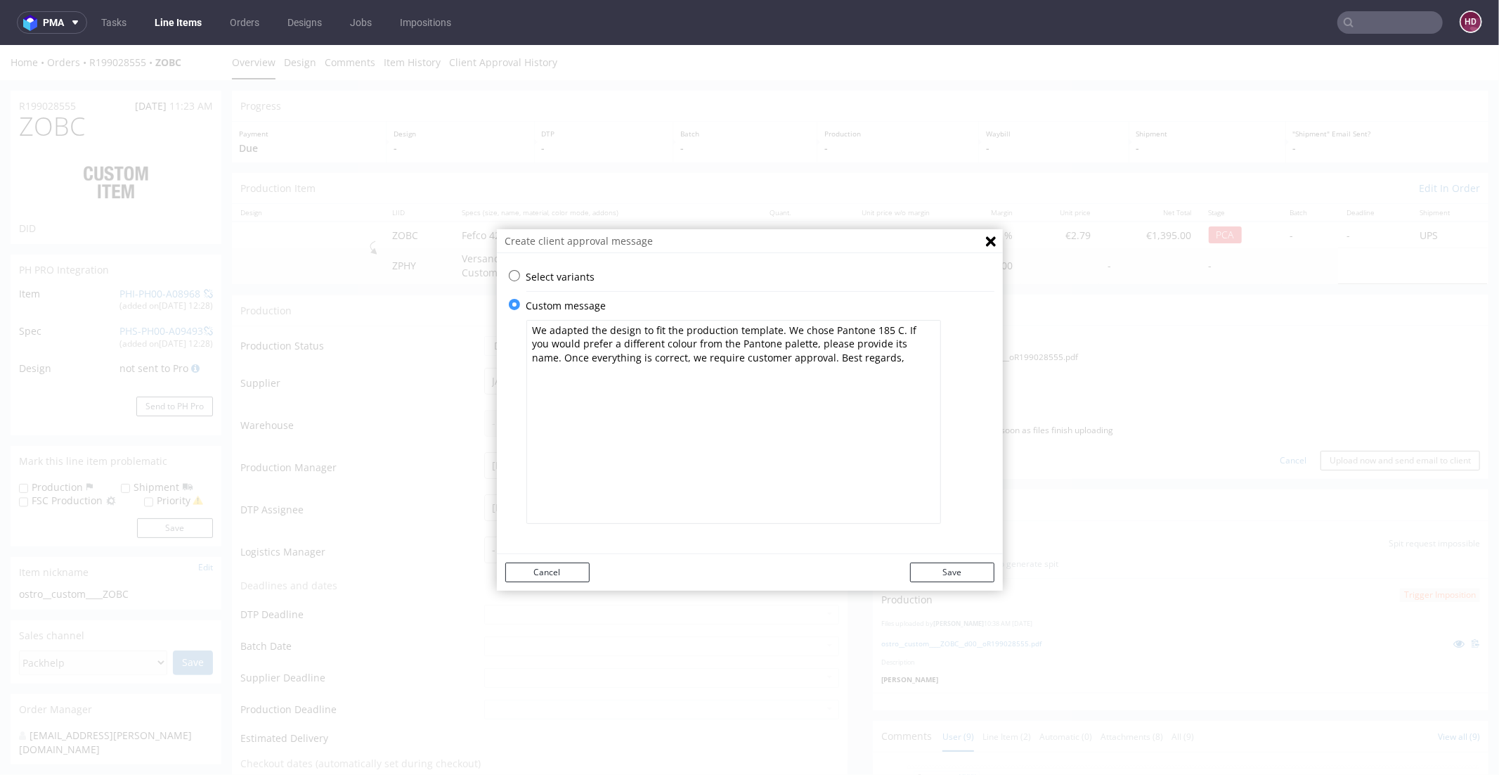
drag, startPoint x: 525, startPoint y: 342, endPoint x: 555, endPoint y: 349, distance: 30.2
click at [555, 349] on textarea "We adapted the design to fit the production template. We chose Pantone 185 C. I…" at bounding box center [733, 421] width 415 height 204
type textarea "We adapted the design to fit the production template. We chose Pantone 185 C. I…"
click at [941, 565] on button "Save" at bounding box center [952, 572] width 84 height 20
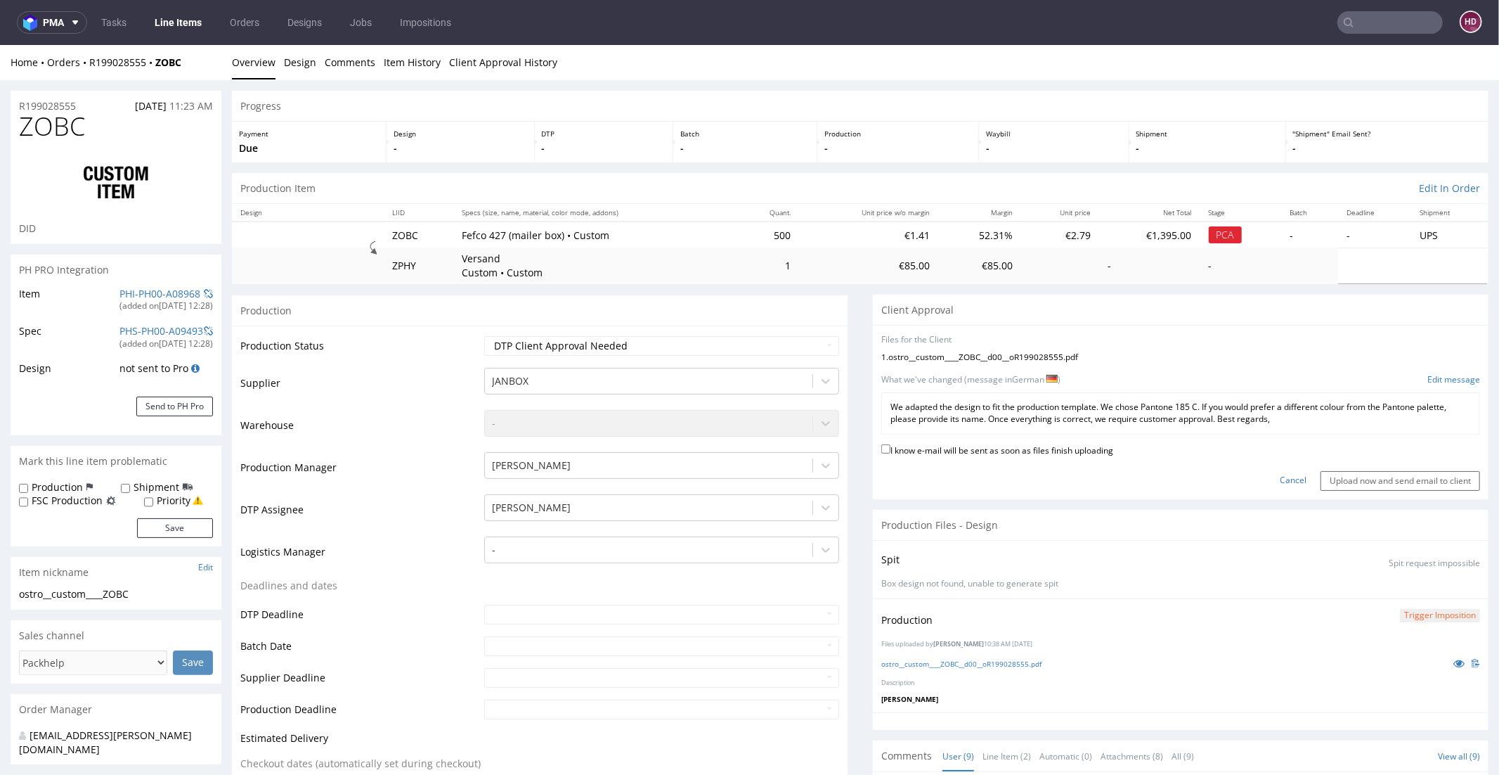
click at [1026, 445] on label "I know e-mail will be sent as soon as files finish uploading" at bounding box center [997, 448] width 232 height 15
click at [890, 445] on input "I know e-mail will be sent as soon as files finish uploading" at bounding box center [885, 447] width 9 height 9
checkbox input "true"
click at [1343, 479] on input "Upload now and send email to client" at bounding box center [1401, 480] width 160 height 20
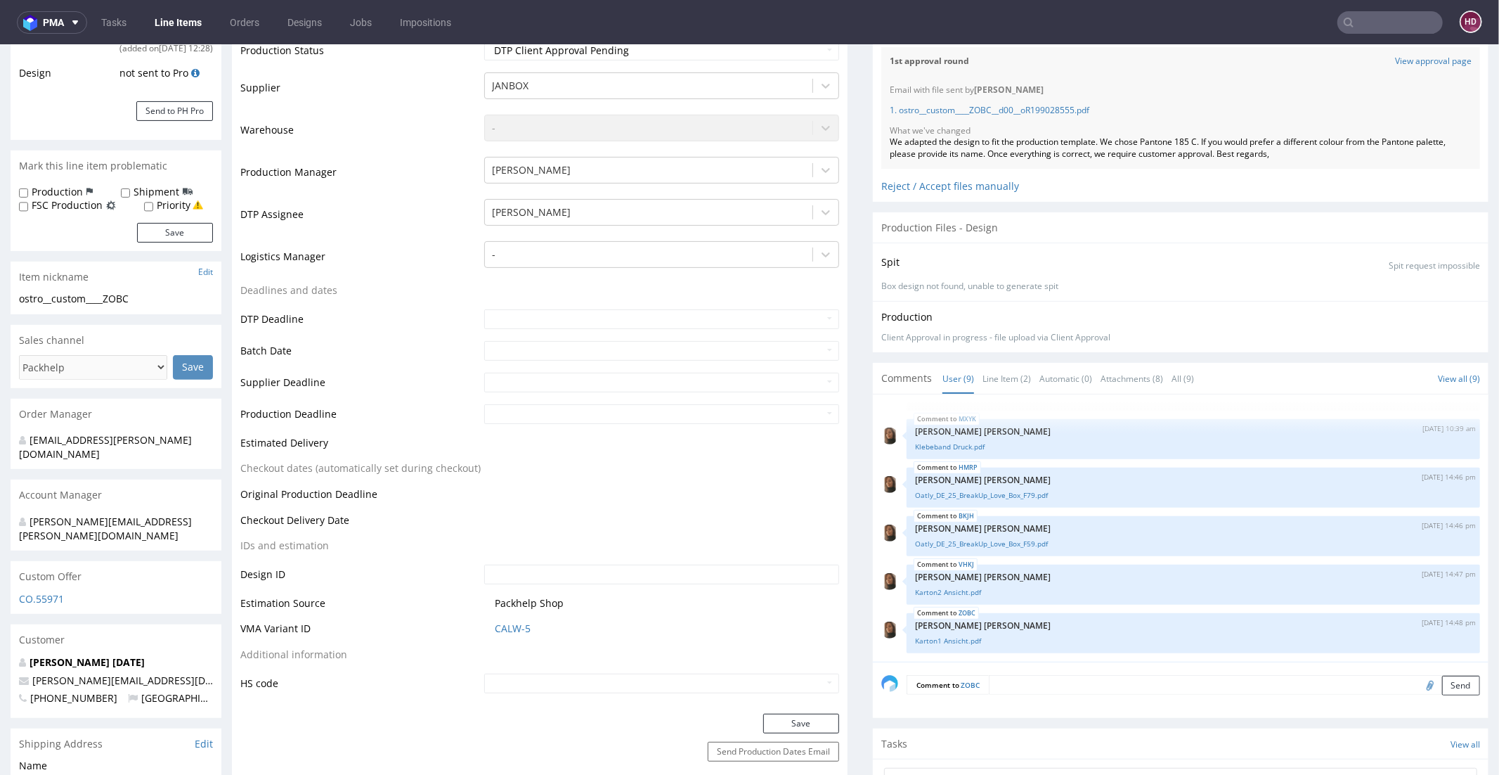
scroll to position [473, 0]
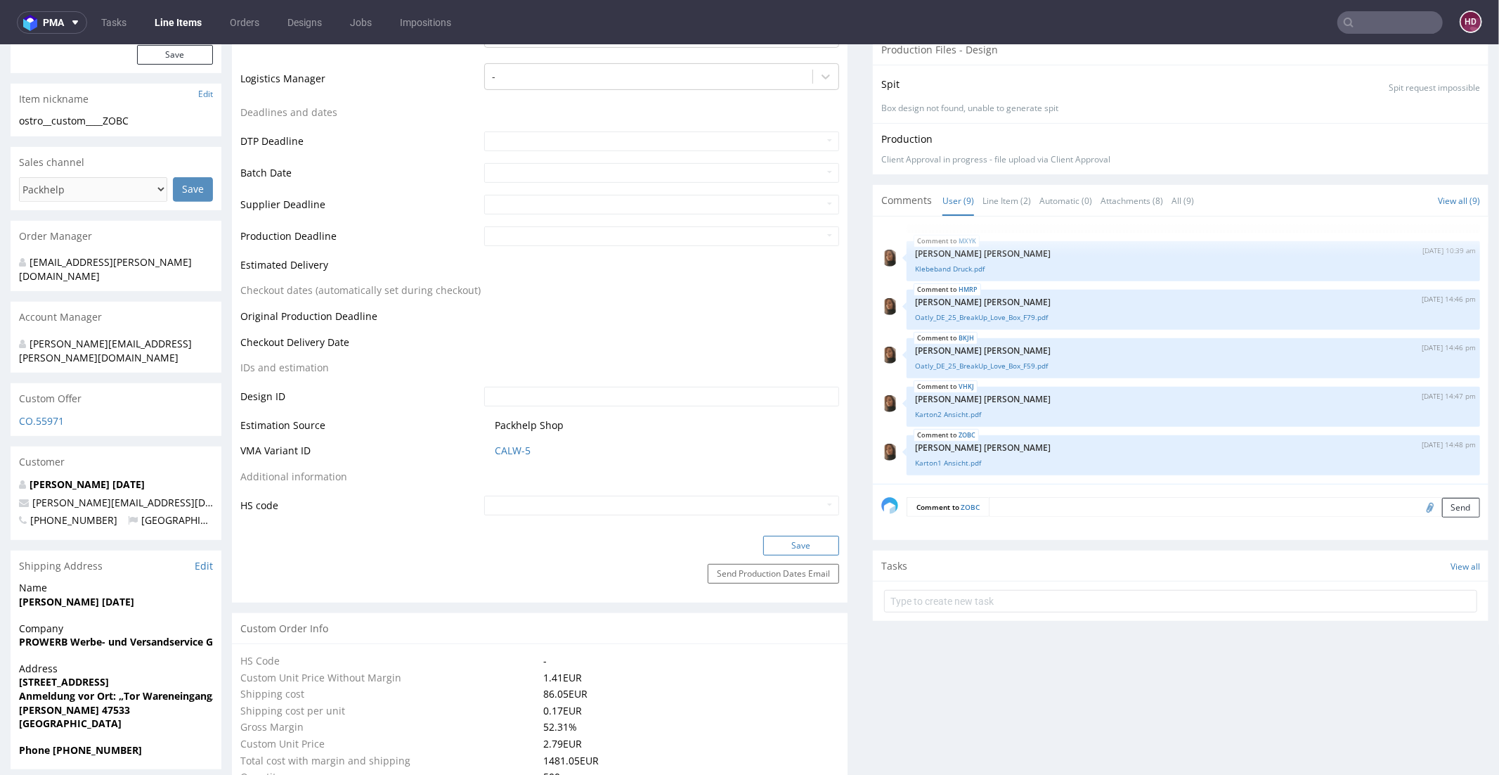
click at [795, 542] on button "Save" at bounding box center [801, 545] width 76 height 20
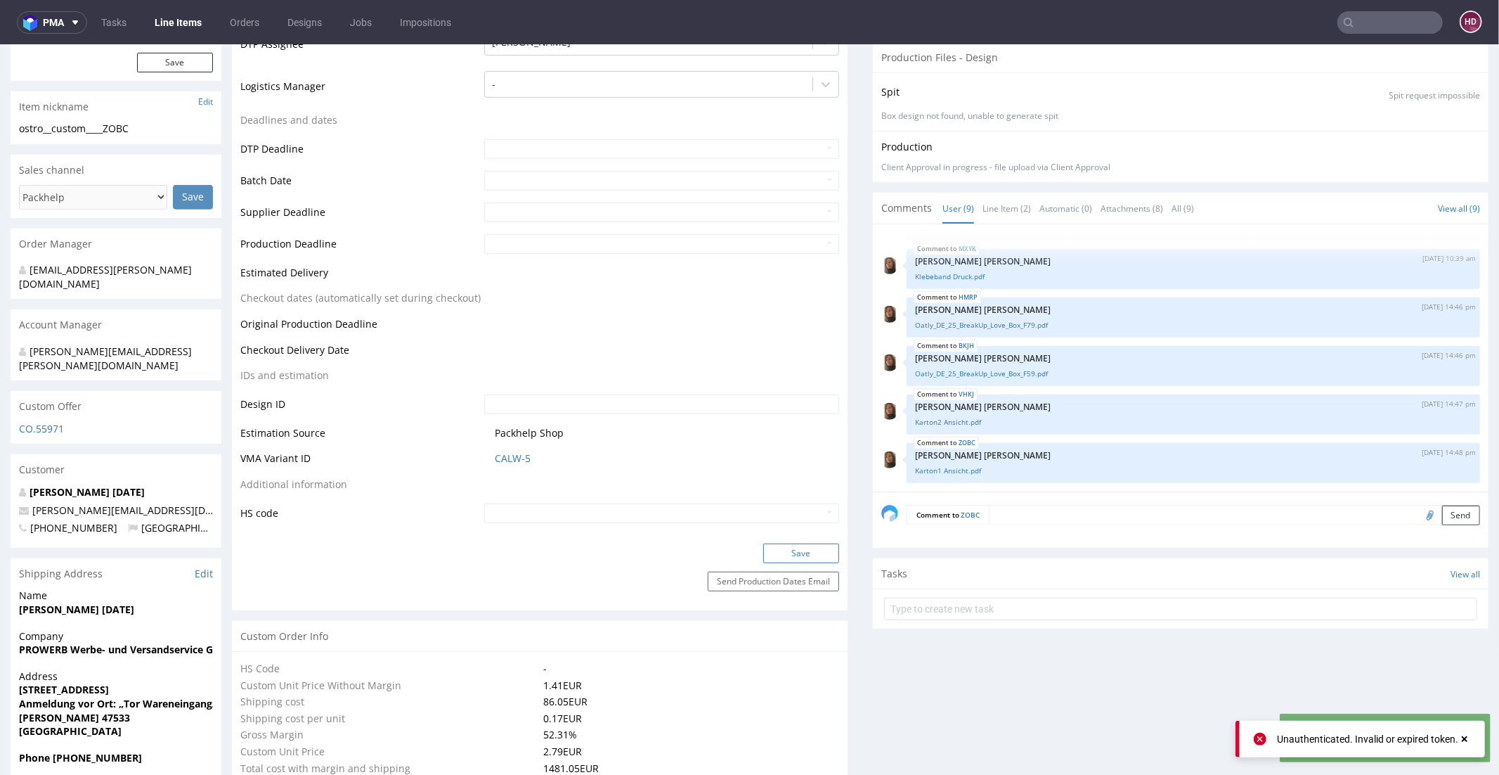
scroll to position [0, 0]
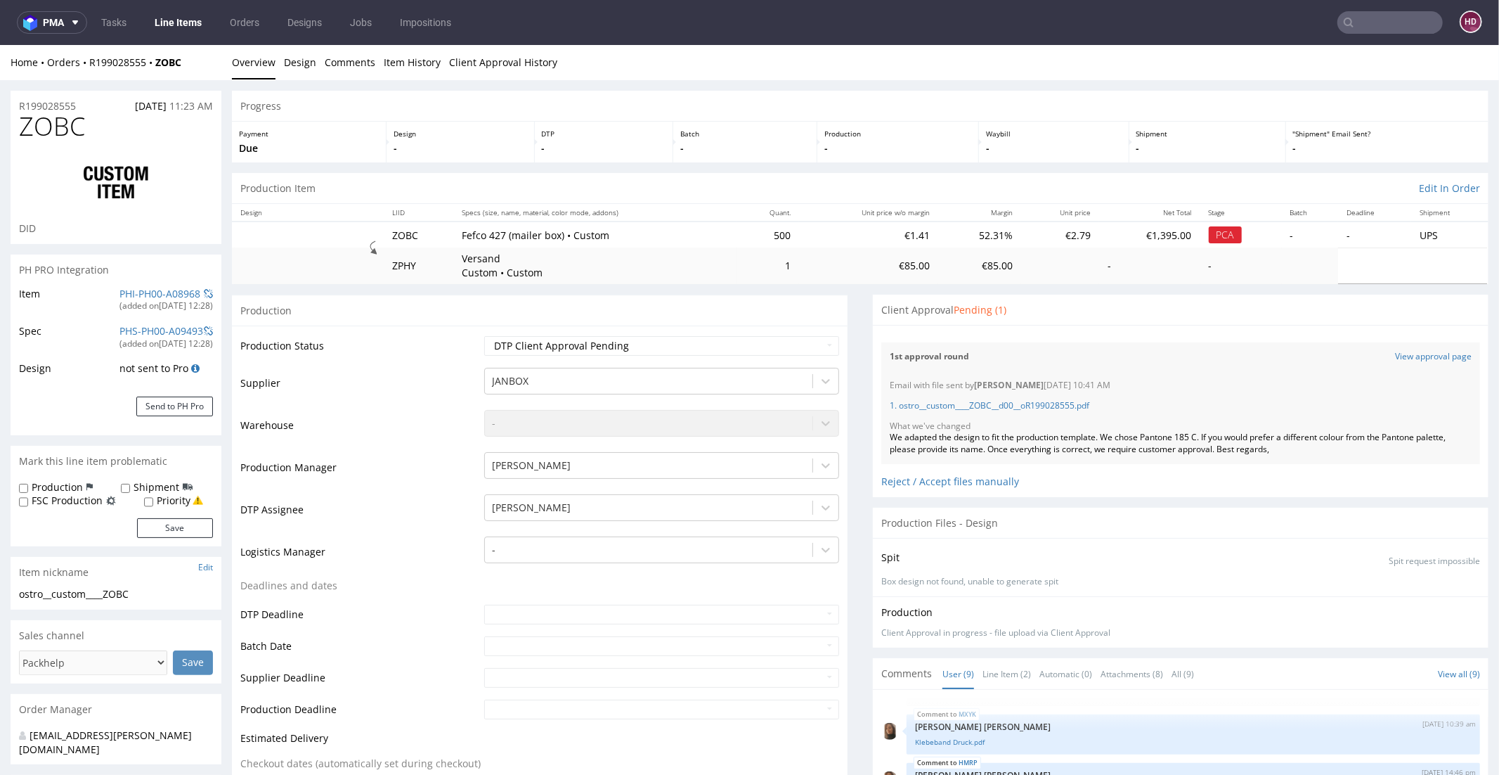
click at [191, 29] on link "Line Items" at bounding box center [178, 22] width 64 height 22
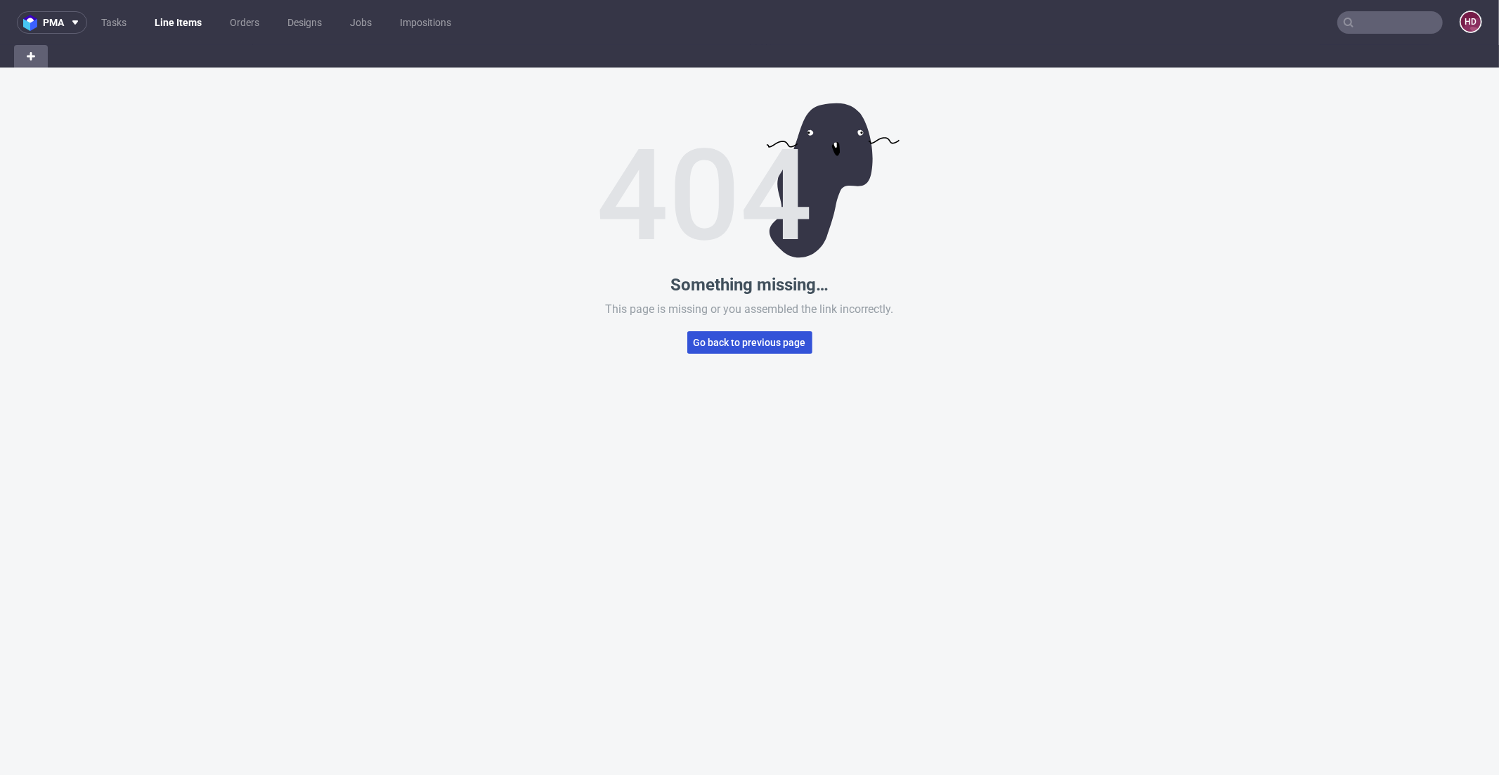
click at [687, 337] on button "Go back to previous page" at bounding box center [749, 342] width 125 height 22
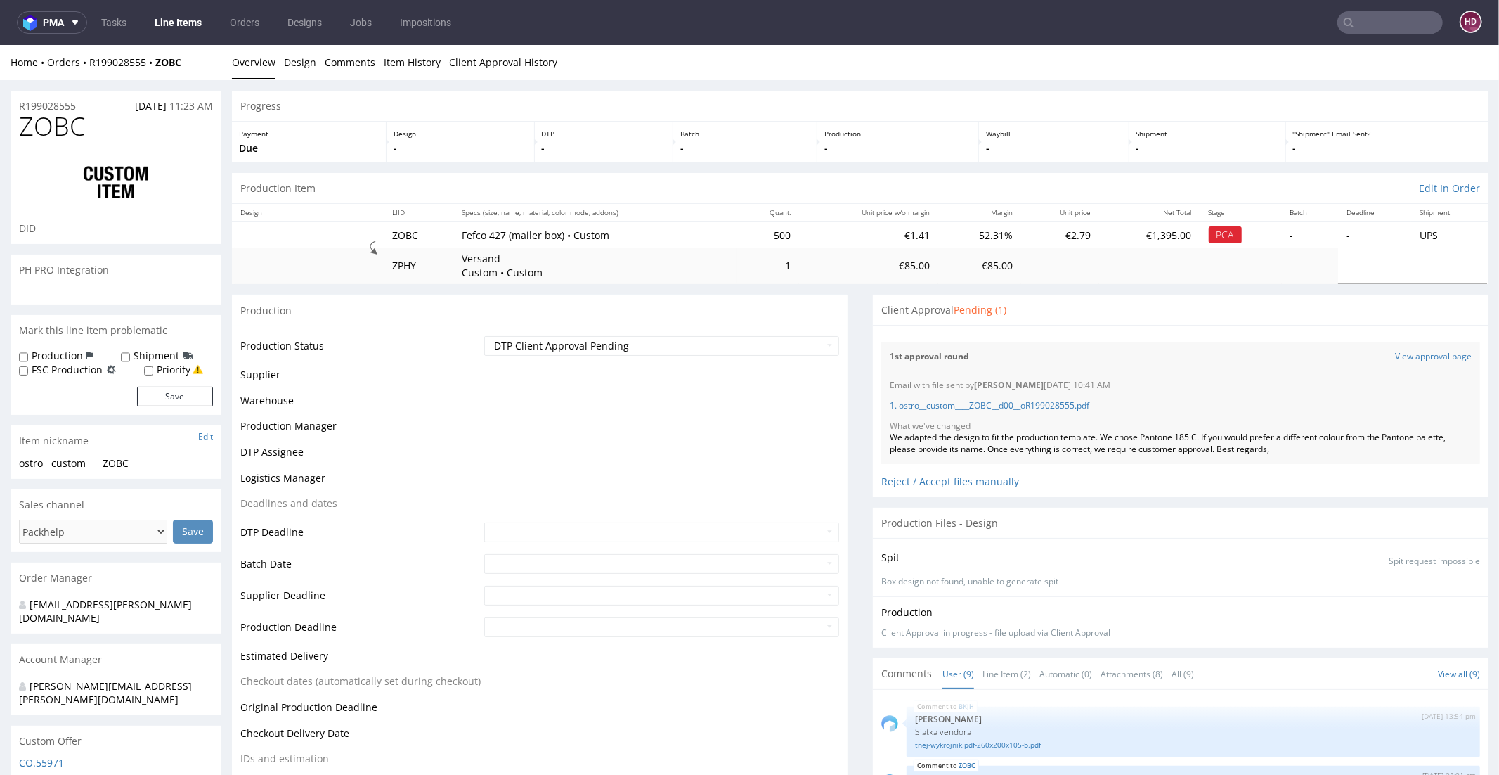
scroll to position [257, 0]
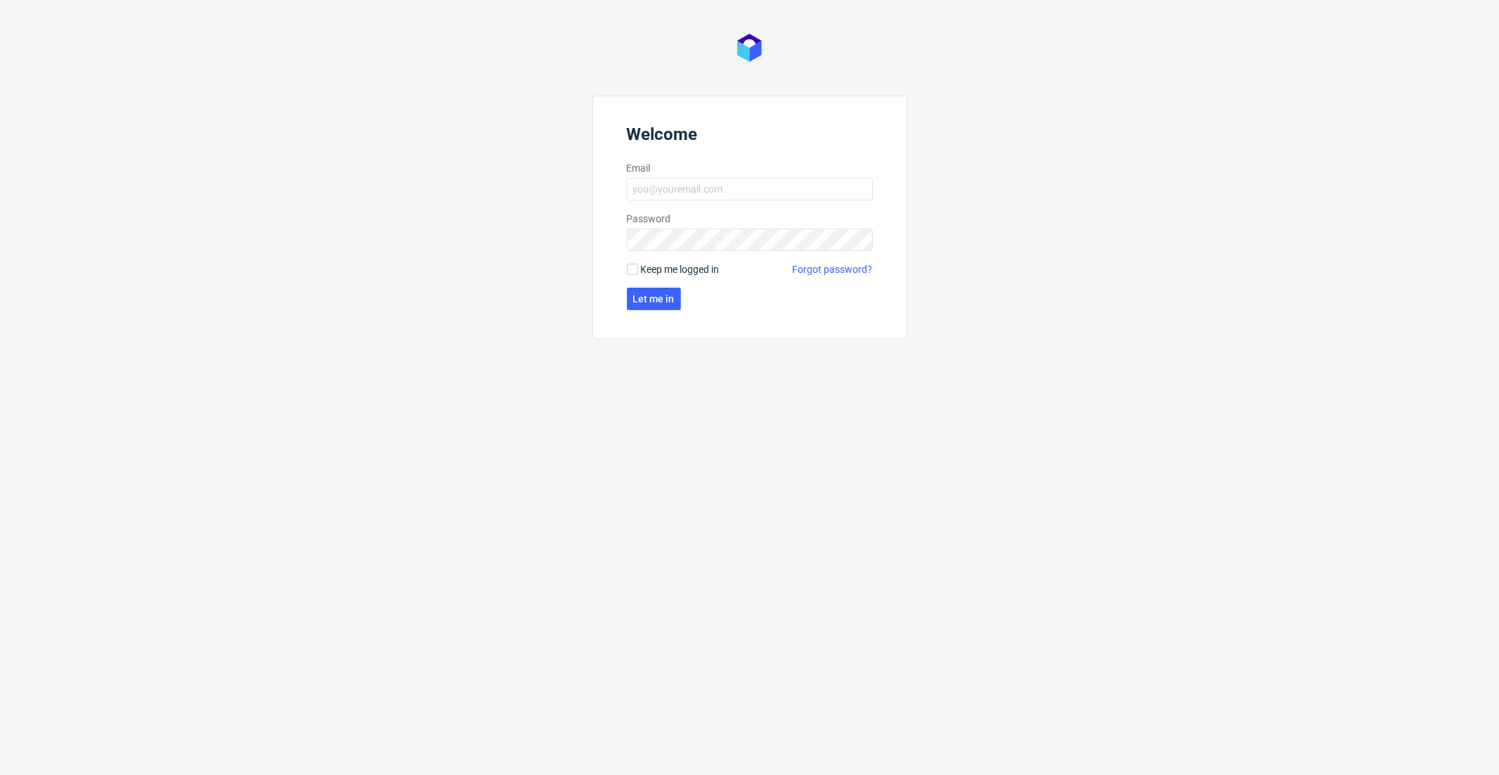
click at [741, 208] on form "Welcome Email Password Keep me logged in Forgot password? Let me in" at bounding box center [749, 217] width 315 height 243
click at [739, 197] on input "Email" at bounding box center [750, 189] width 246 height 22
type input "[EMAIL_ADDRESS][DOMAIN_NAME]"
click button "Let me in" at bounding box center [654, 298] width 54 height 22
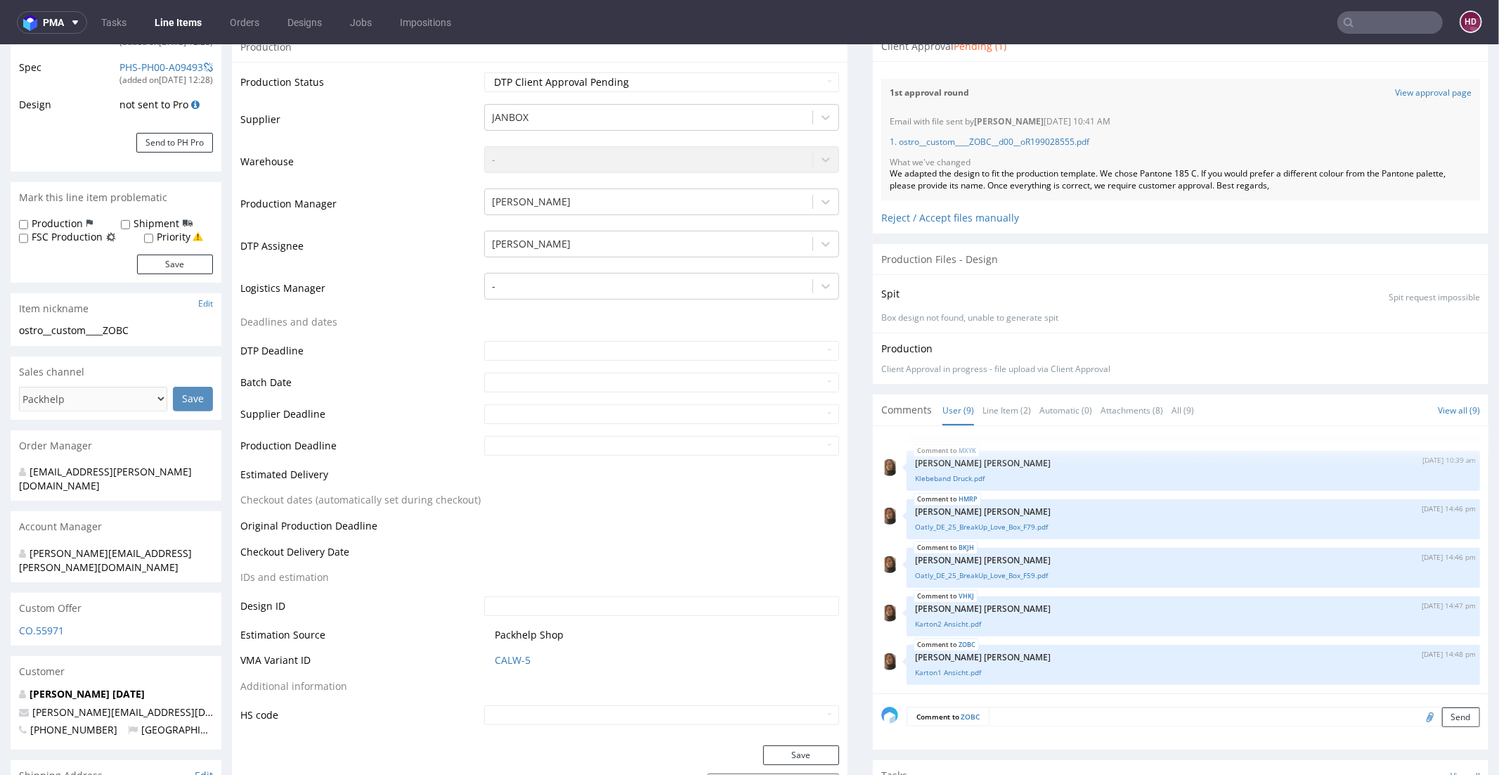
scroll to position [507, 0]
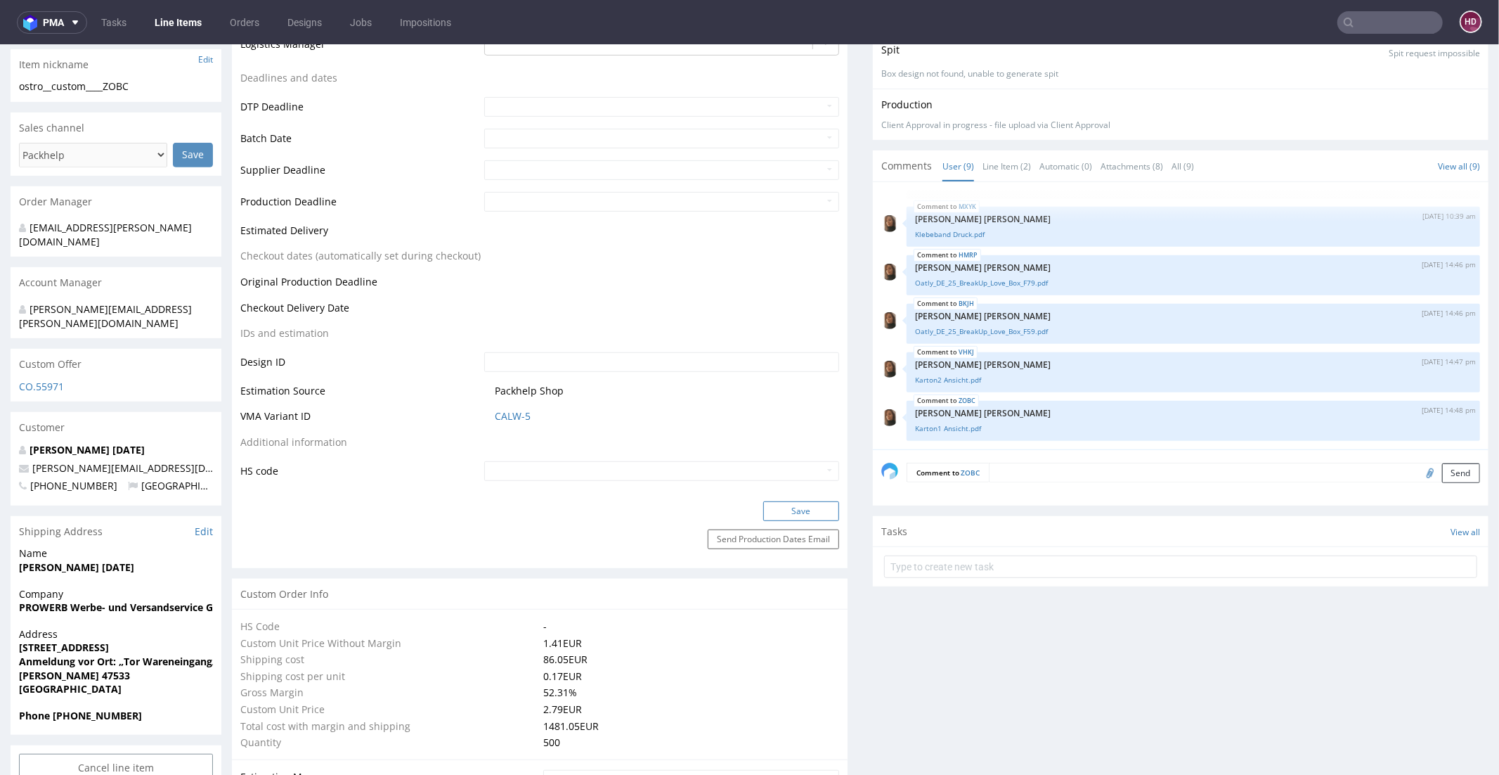
click at [793, 510] on button "Save" at bounding box center [801, 510] width 76 height 20
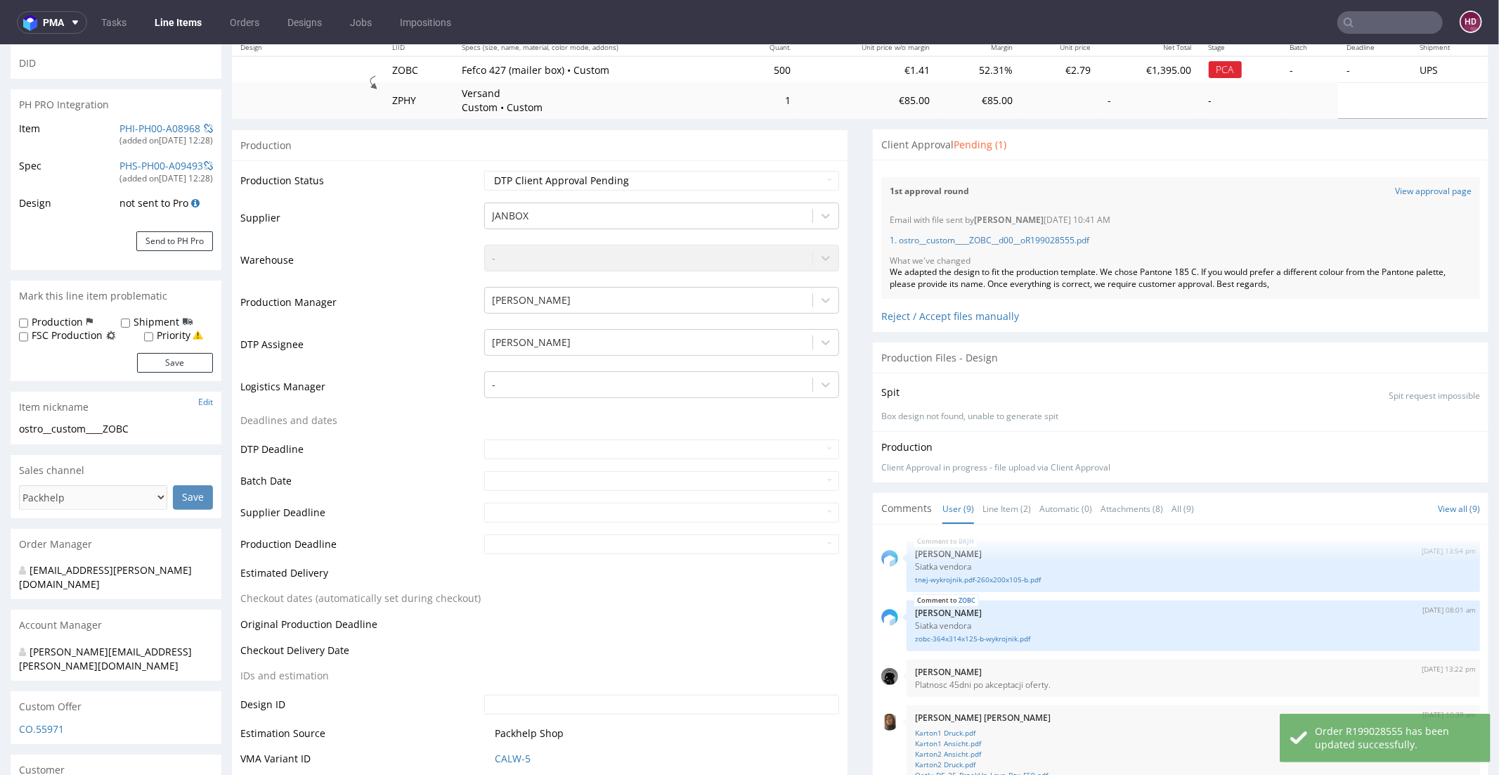
scroll to position [0, 0]
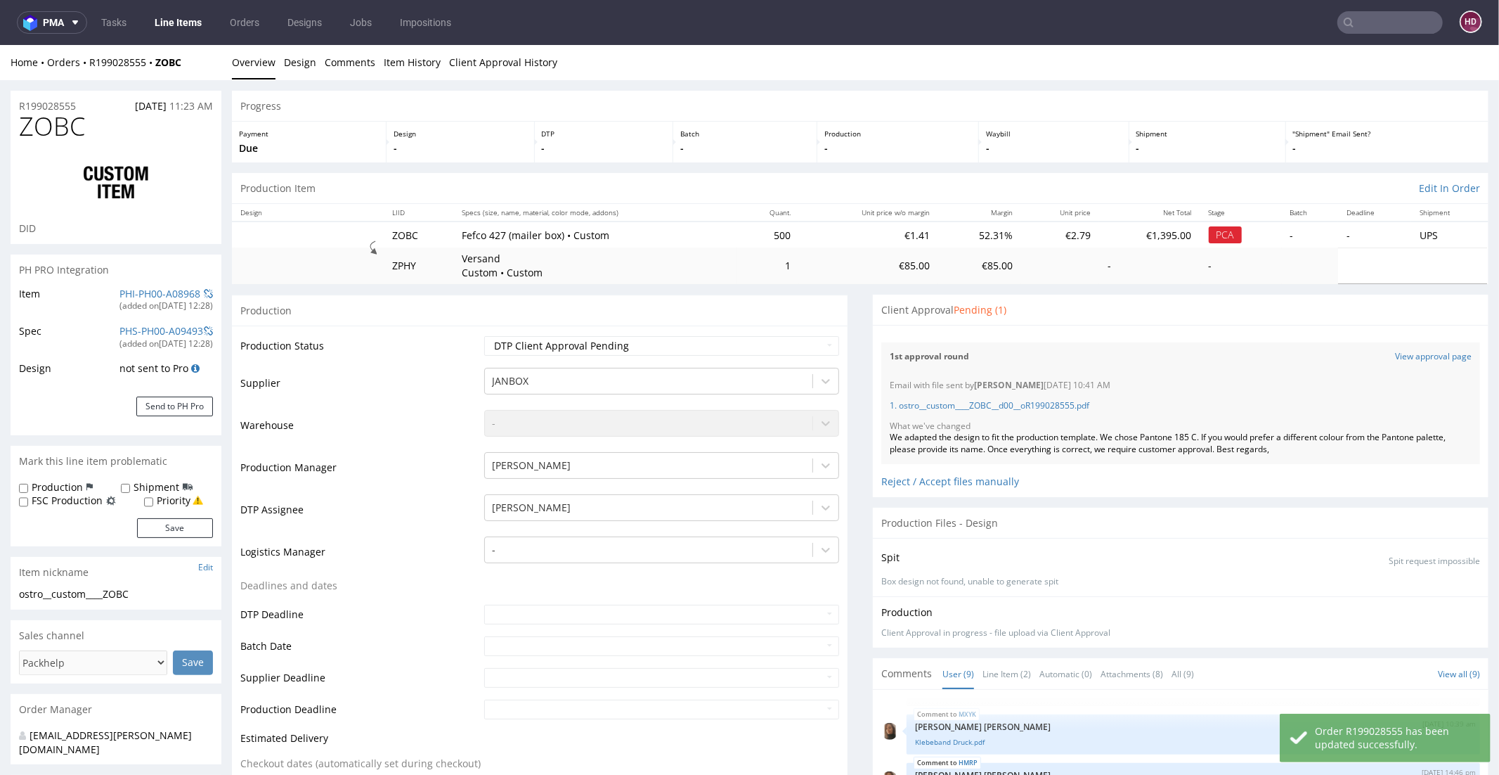
click at [191, 30] on link "Line Items" at bounding box center [178, 22] width 64 height 22
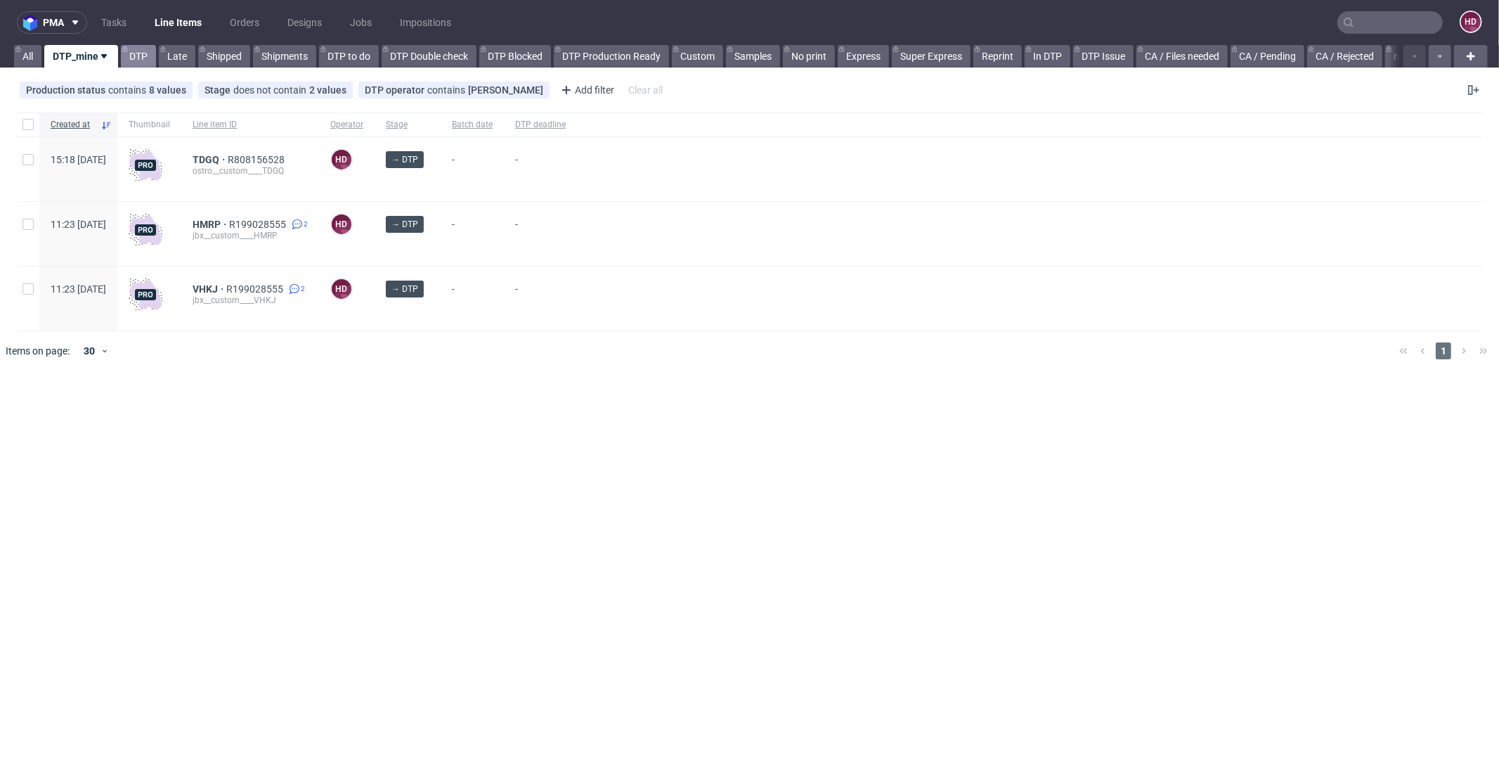
click at [128, 48] on link "DTP" at bounding box center [138, 56] width 35 height 22
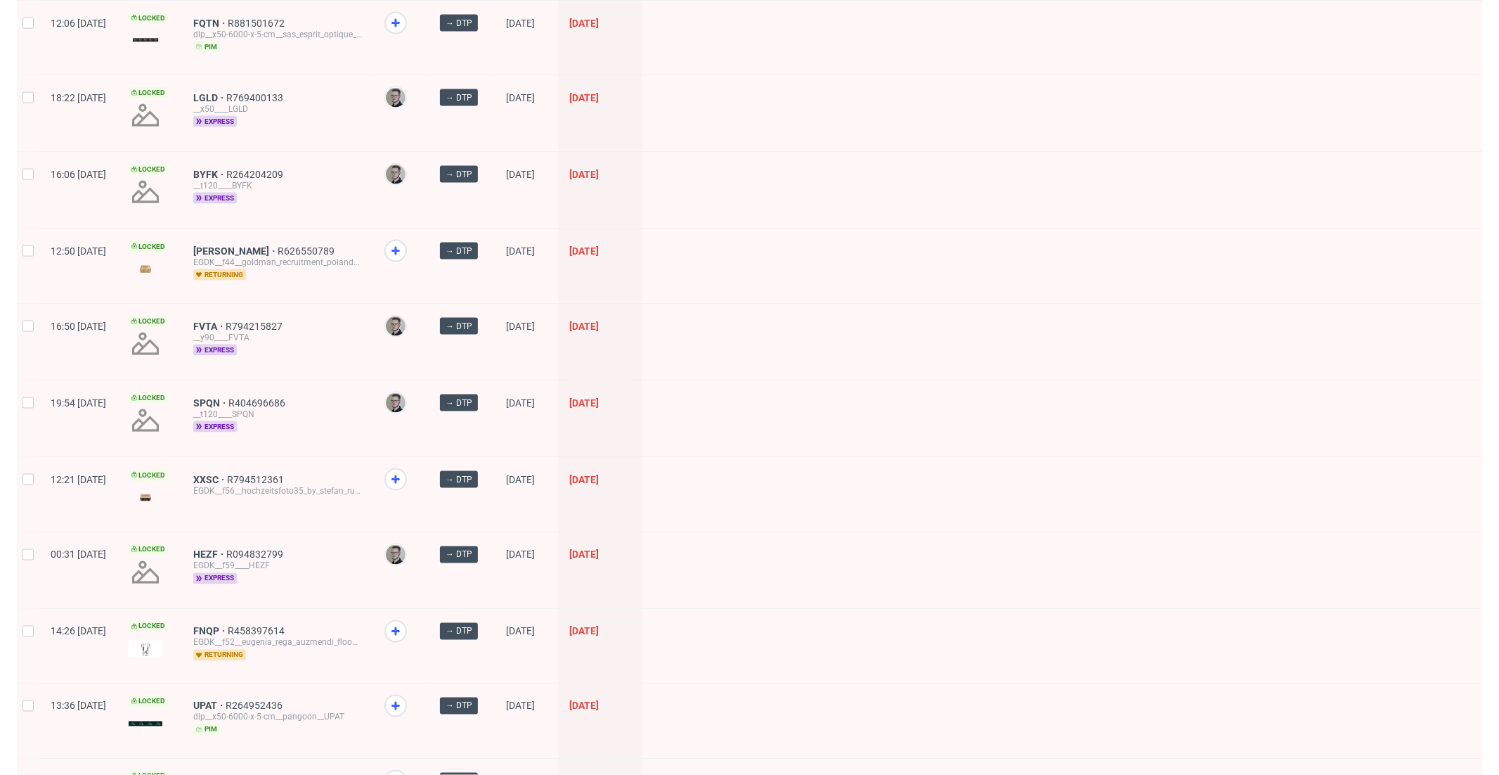
scroll to position [1771, 0]
